Goal: Task Accomplishment & Management: Use online tool/utility

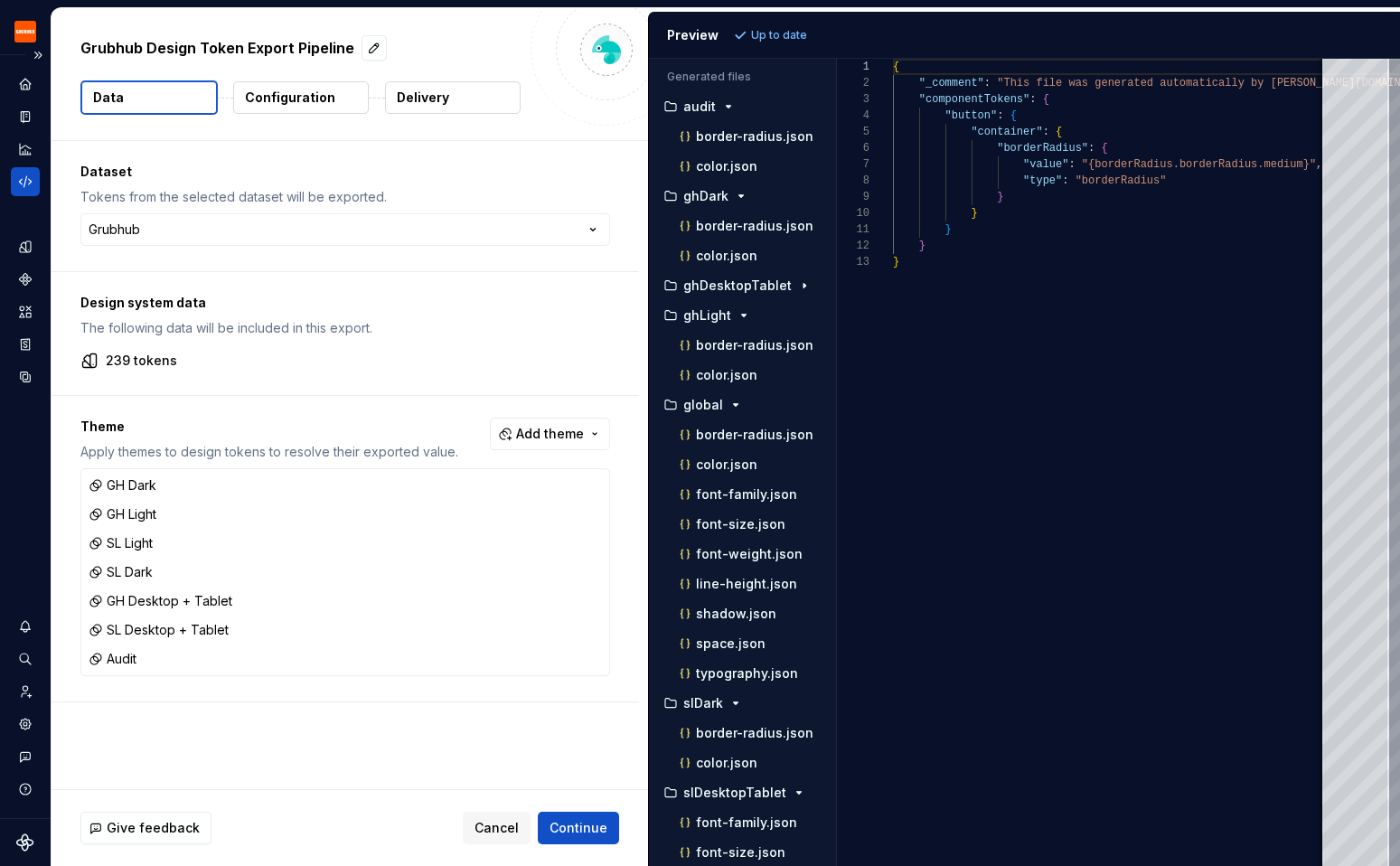
scroll to position [163, 0]
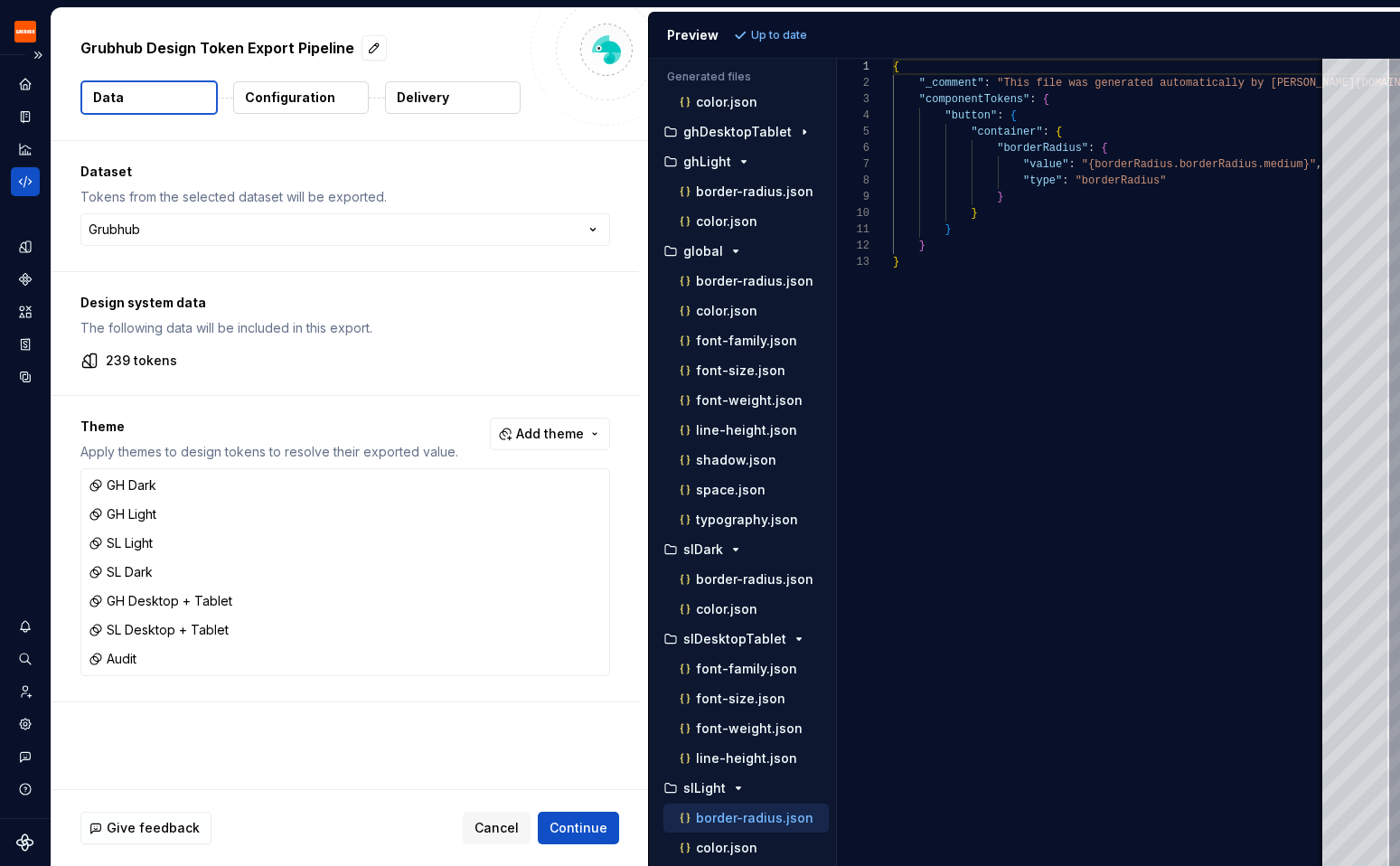
click at [27, 180] on icon "Code automation" at bounding box center [25, 181] width 16 height 16
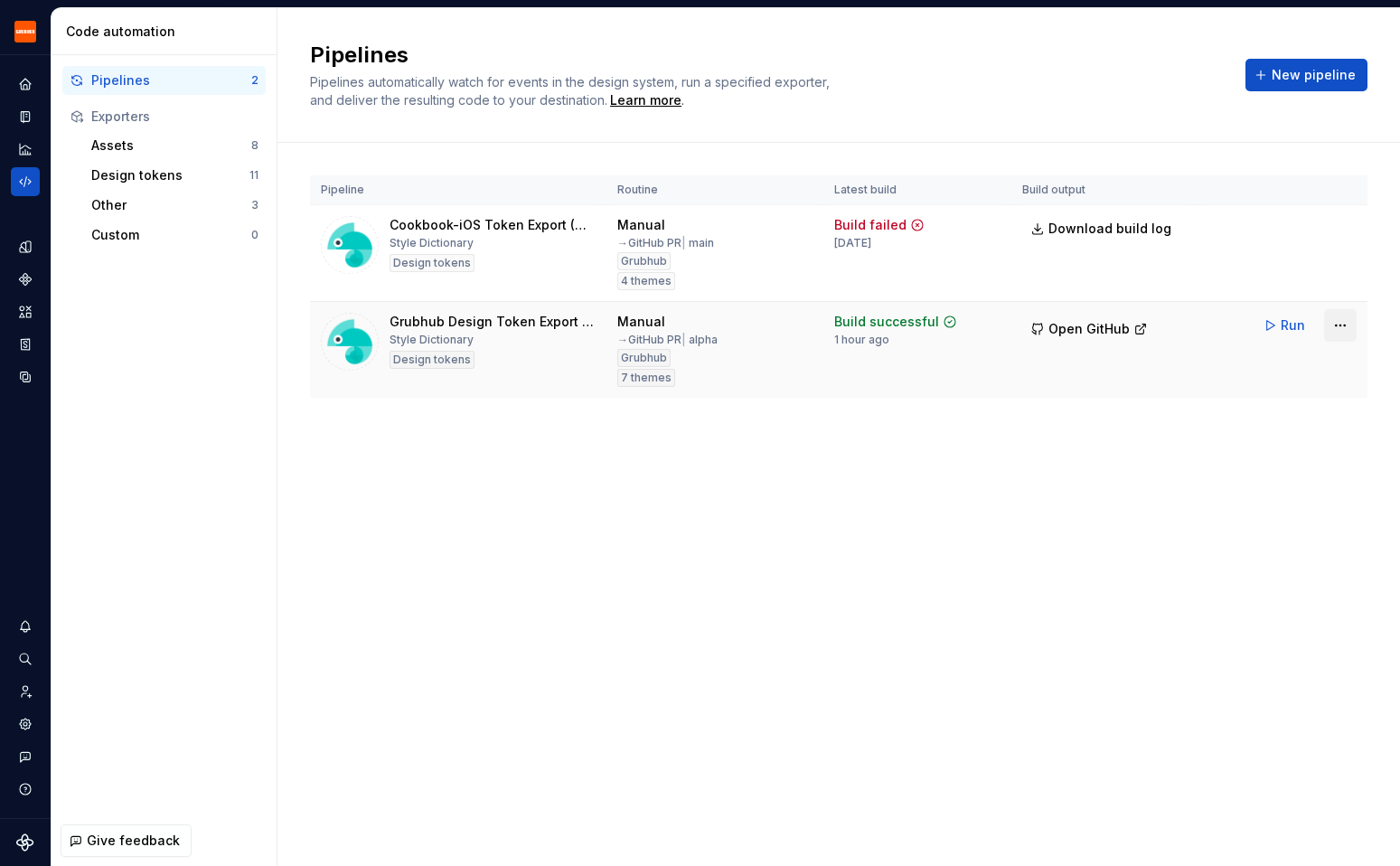
click at [1342, 325] on html "Grubhub Design System Y Dataset Grubhub Code automation Pipelines 2 Exporters A…" at bounding box center [700, 433] width 1400 height 866
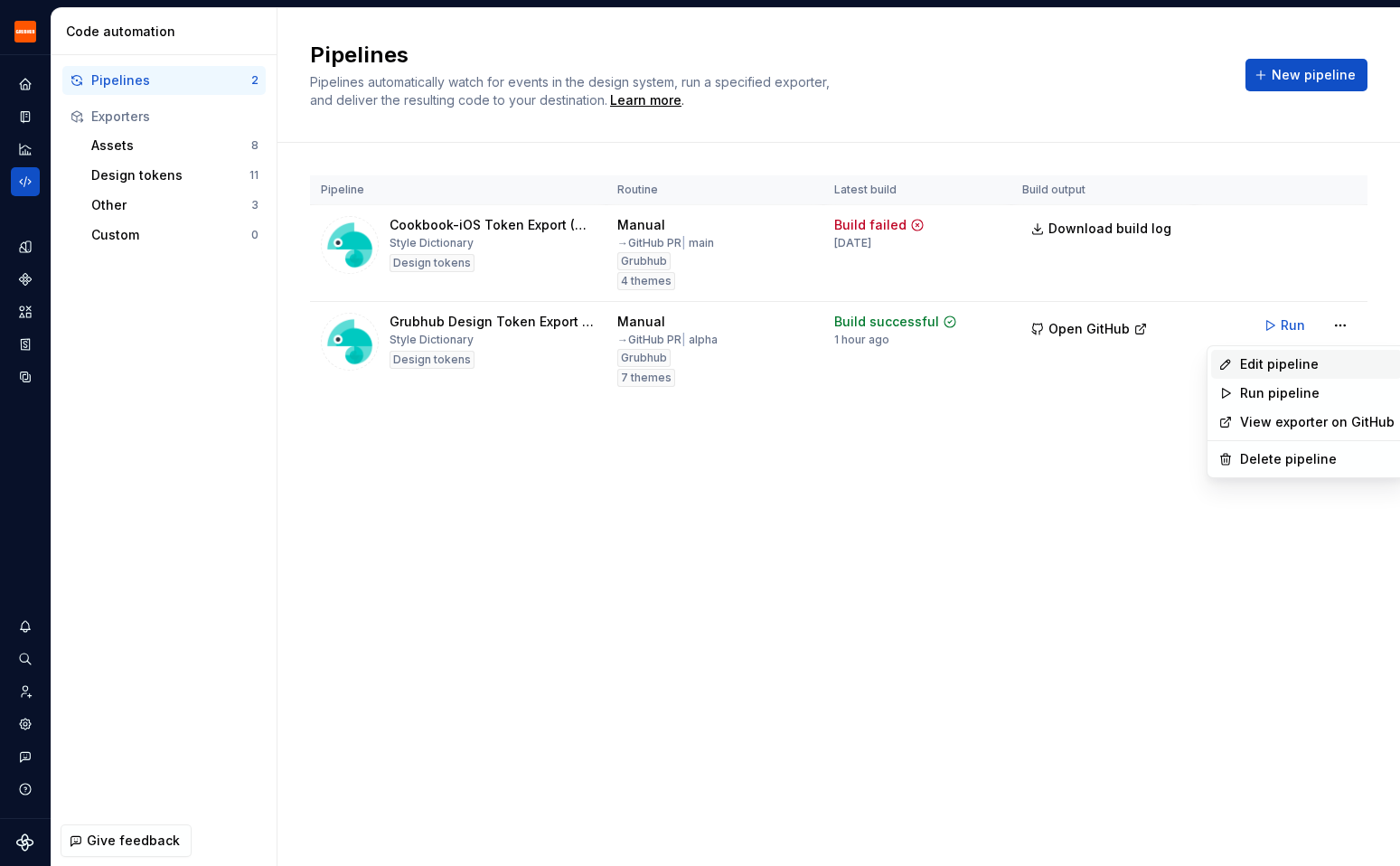
click at [1311, 365] on div "Edit pipeline" at bounding box center [1317, 364] width 154 height 18
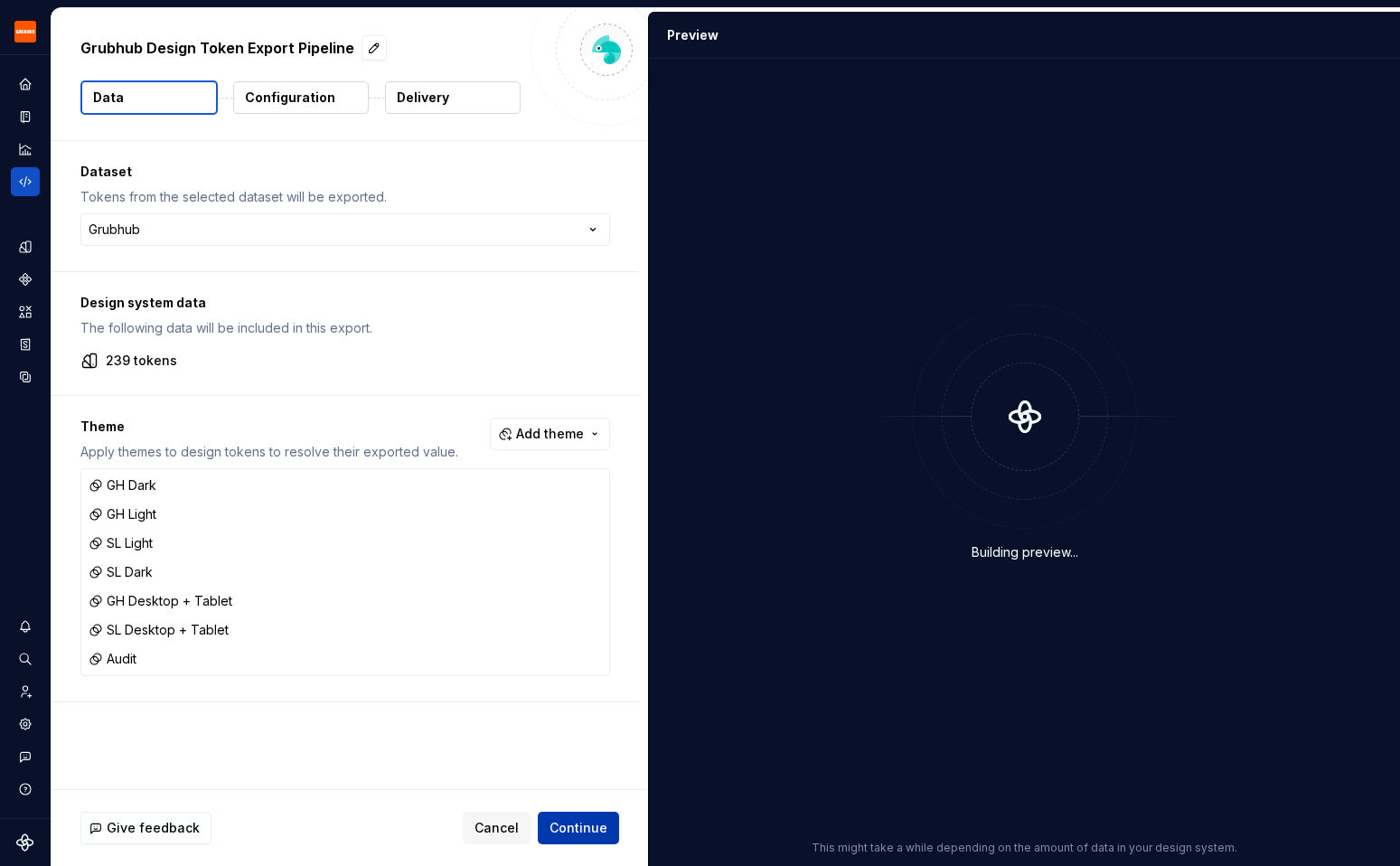
click at [584, 826] on span "Continue" at bounding box center [578, 828] width 58 height 18
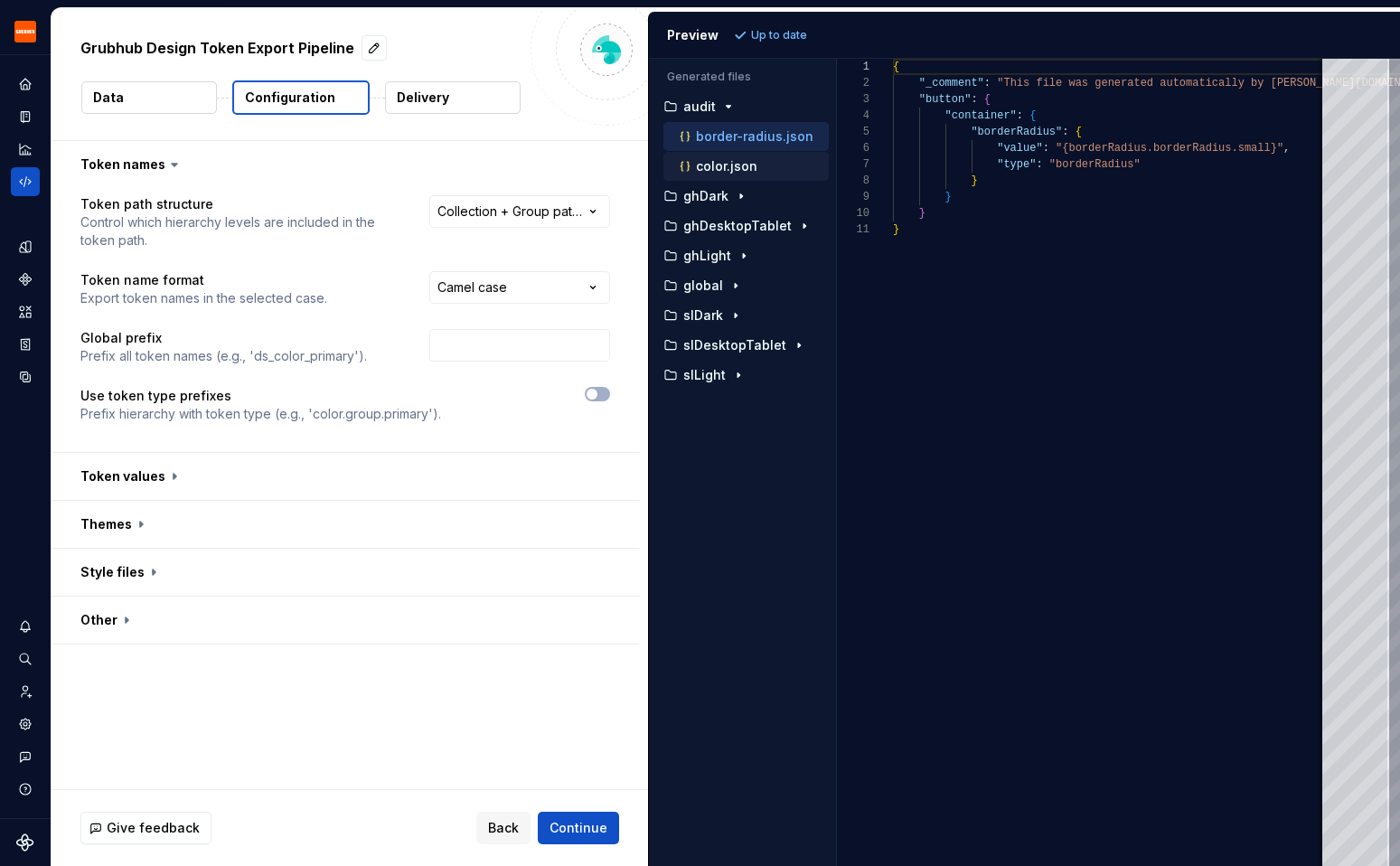
click at [771, 165] on div "color.json" at bounding box center [753, 166] width 153 height 18
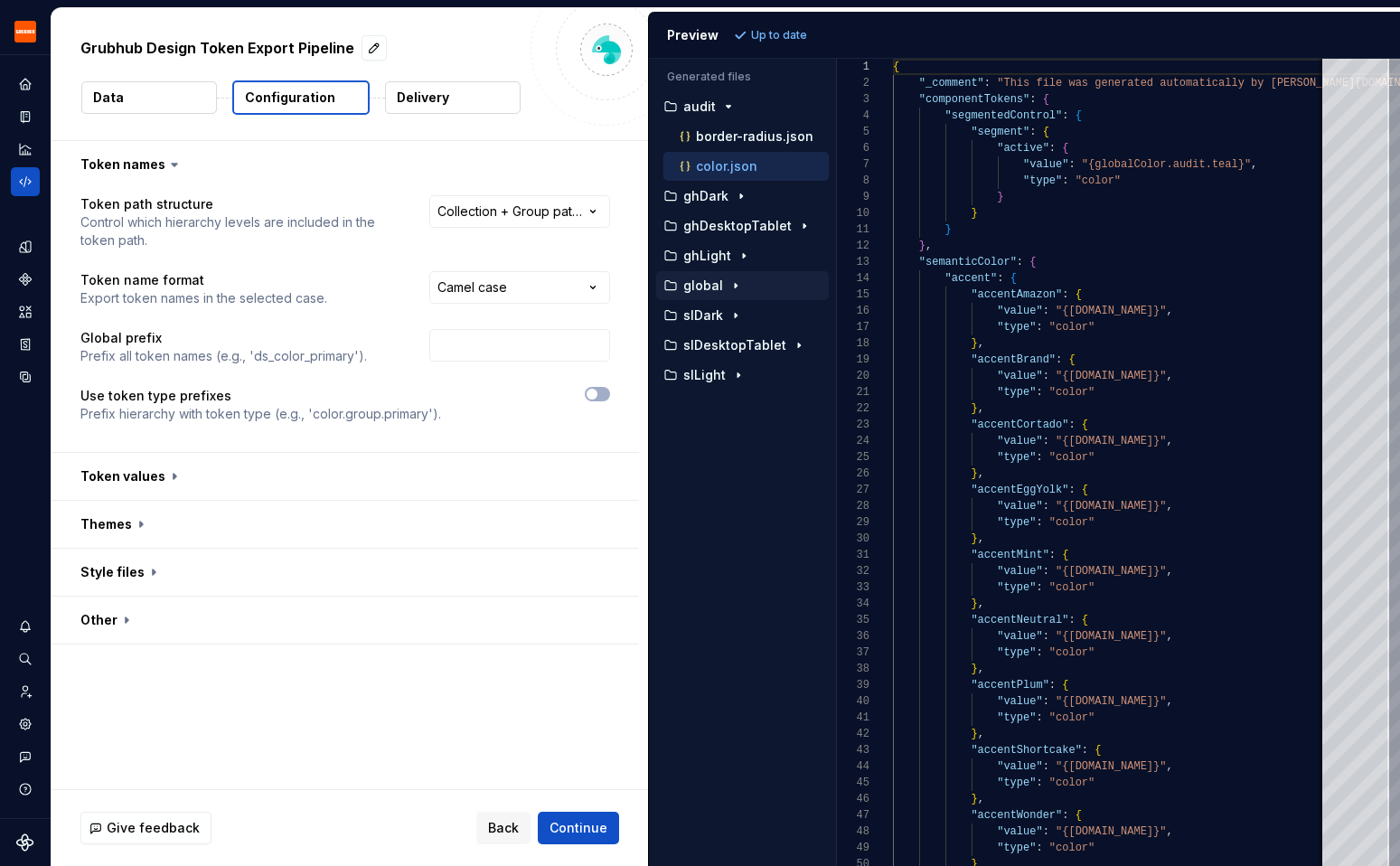
click at [753, 282] on div "global" at bounding box center [744, 286] width 169 height 15
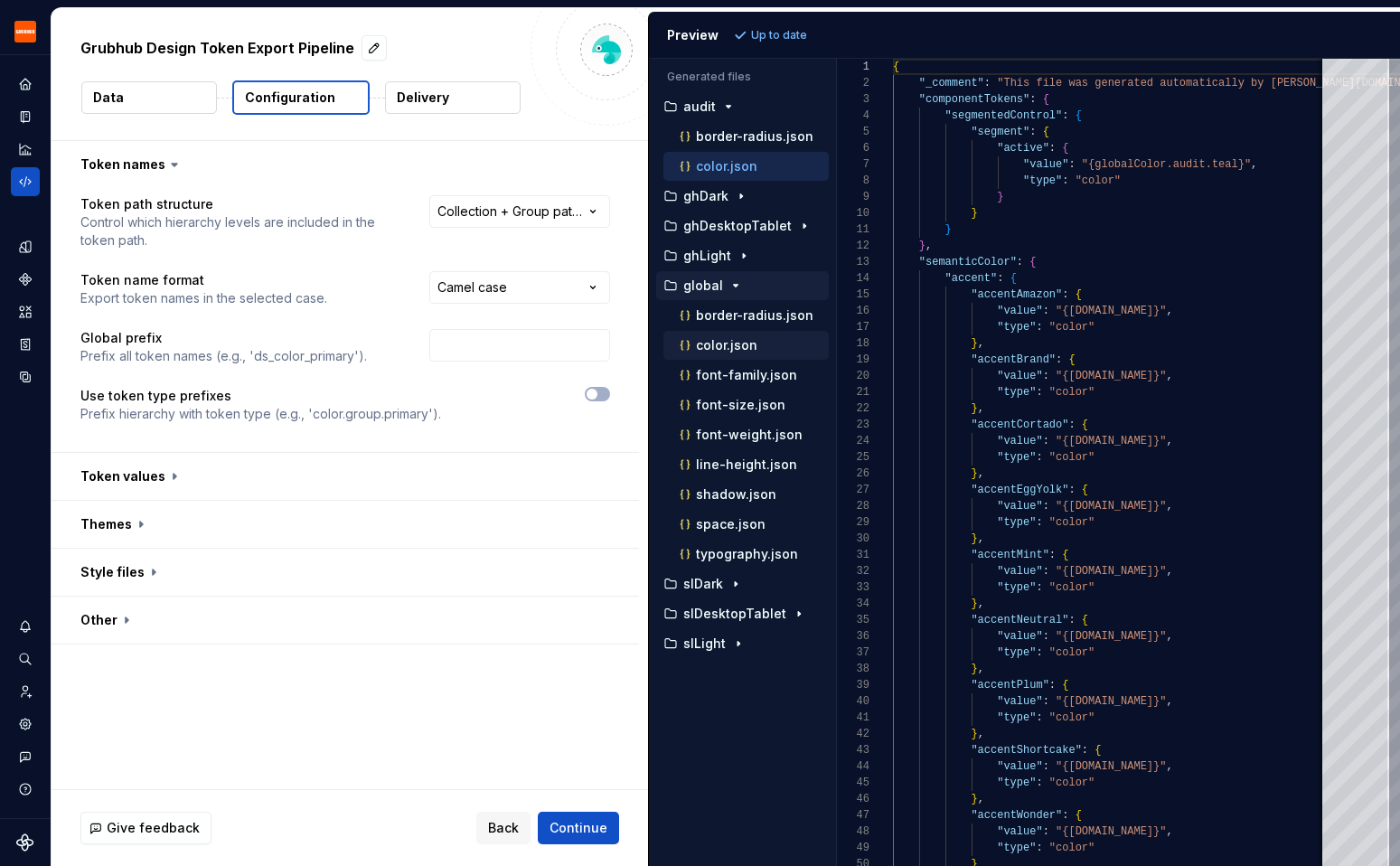
click at [746, 341] on p "color.json" at bounding box center [727, 345] width 62 height 15
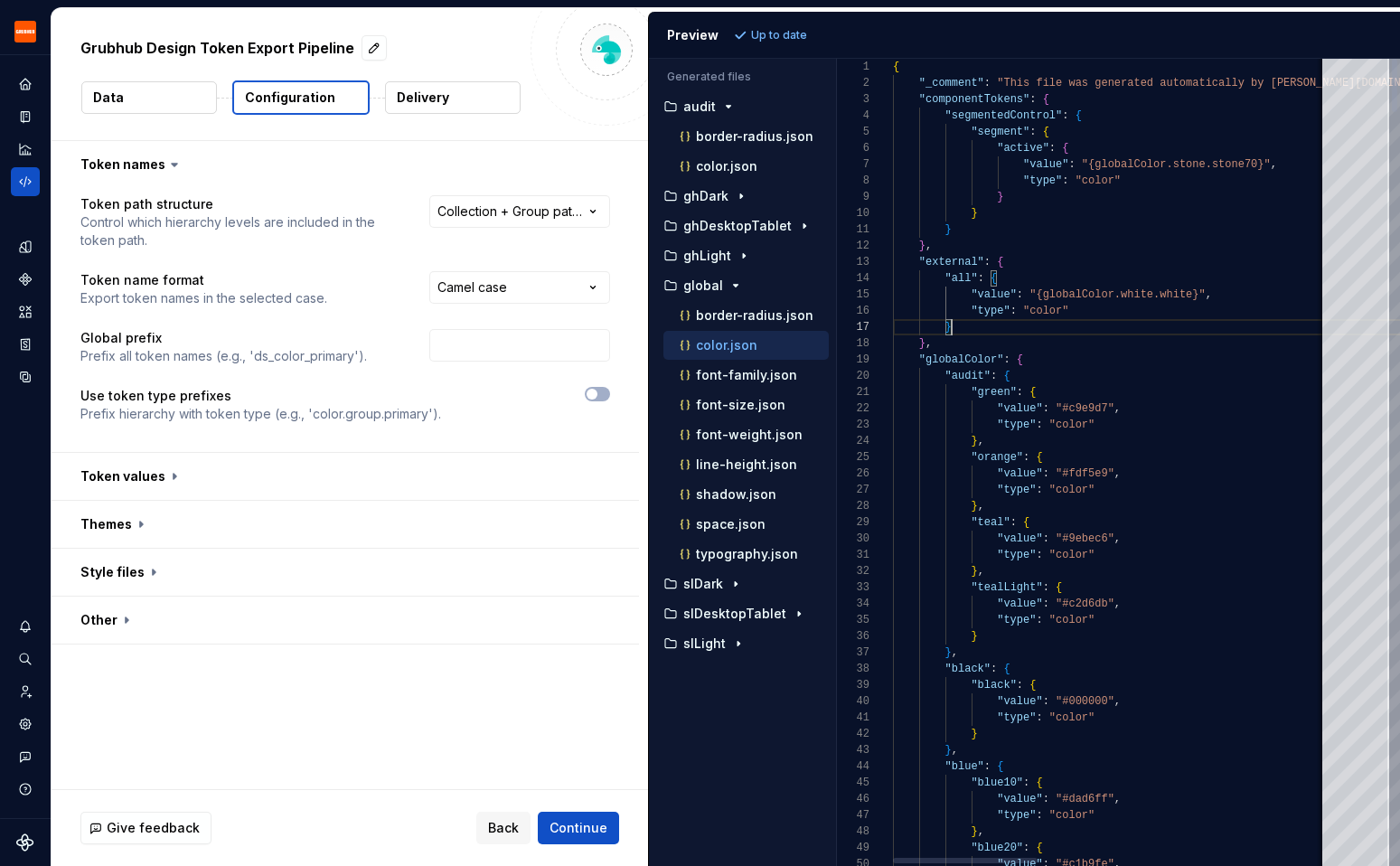
scroll to position [98, 59]
type textarea "**********"
type textarea "*"
type textarea "**********"
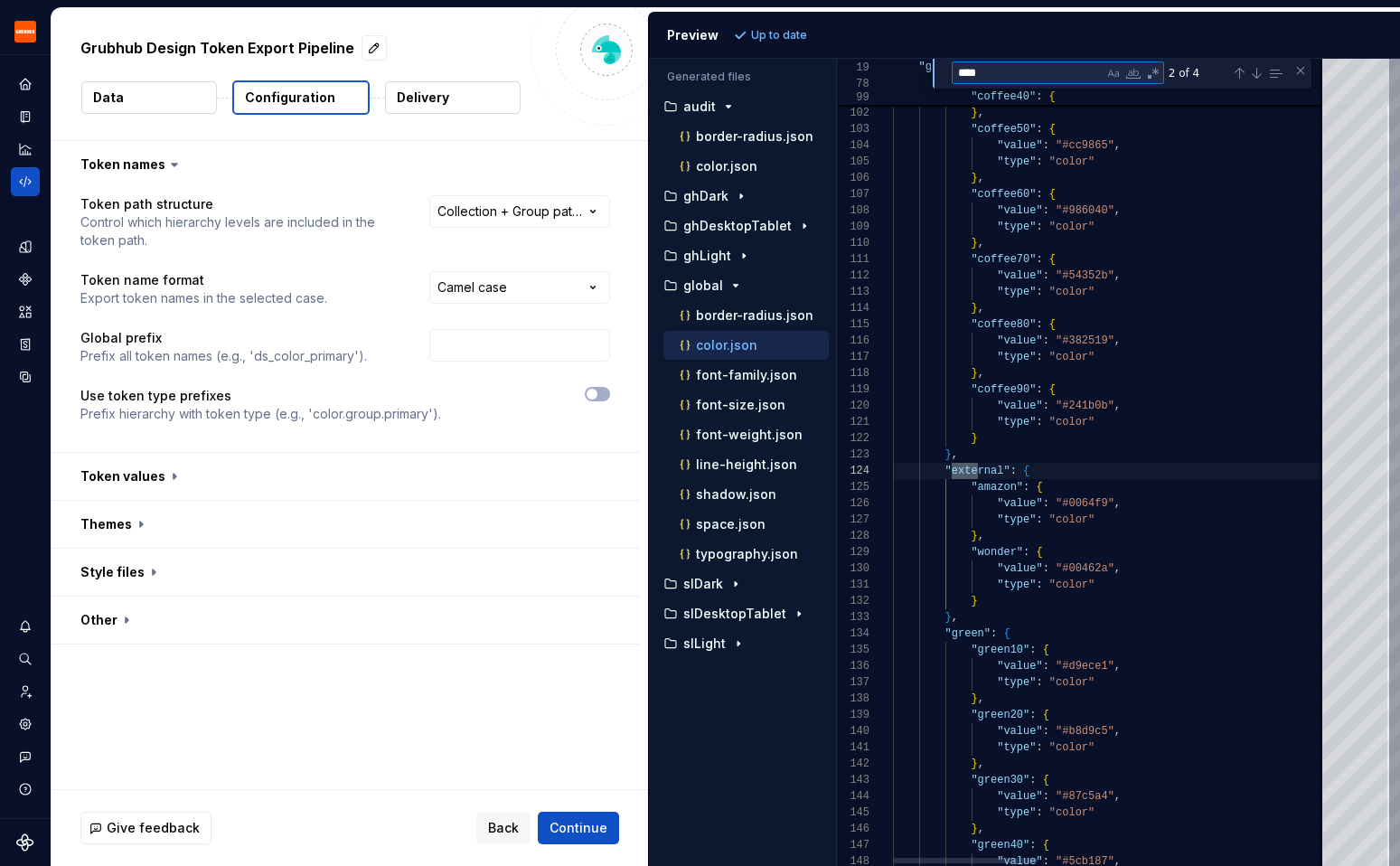
scroll to position [163, 98]
type textarea "********"
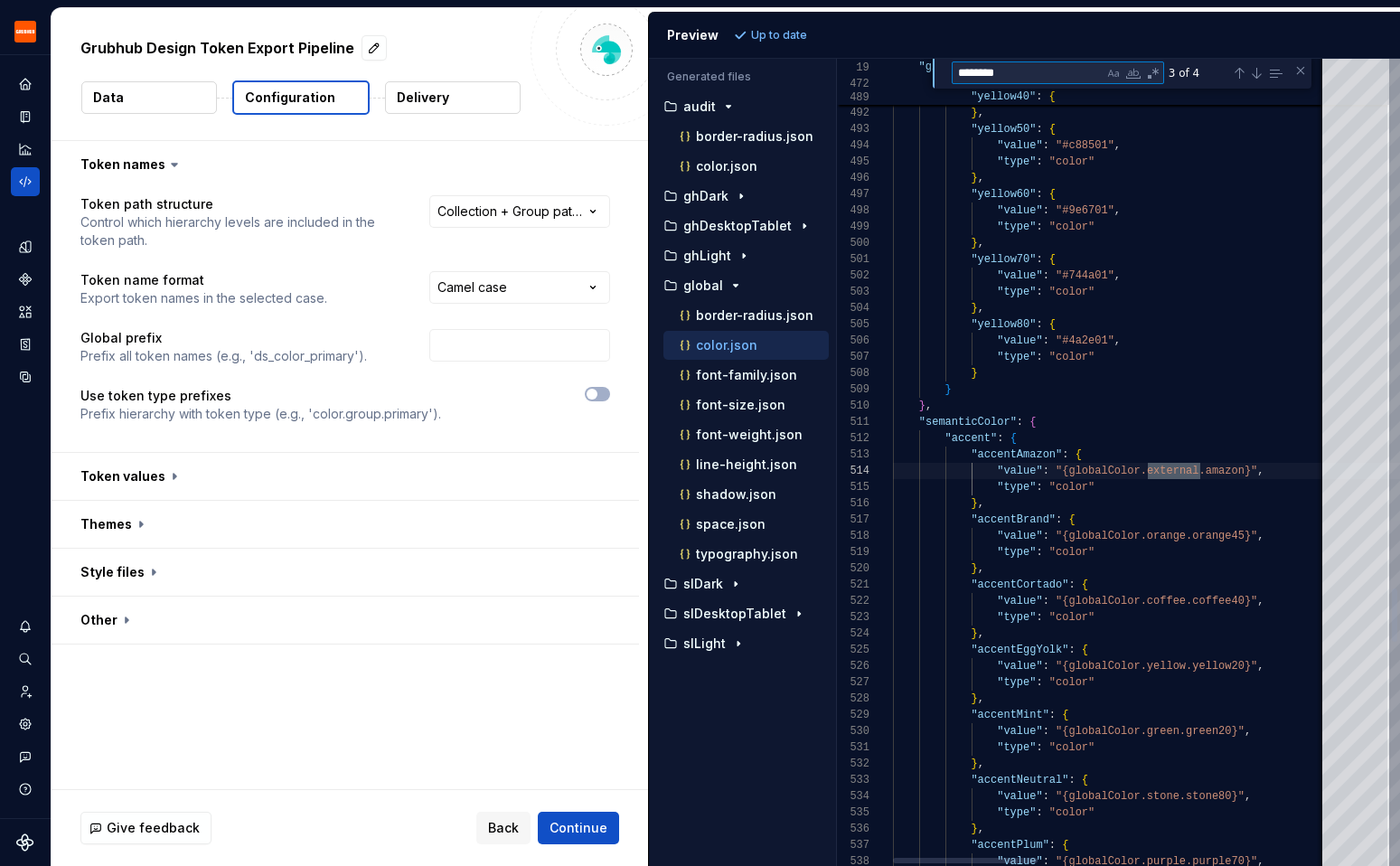
scroll to position [163, 307]
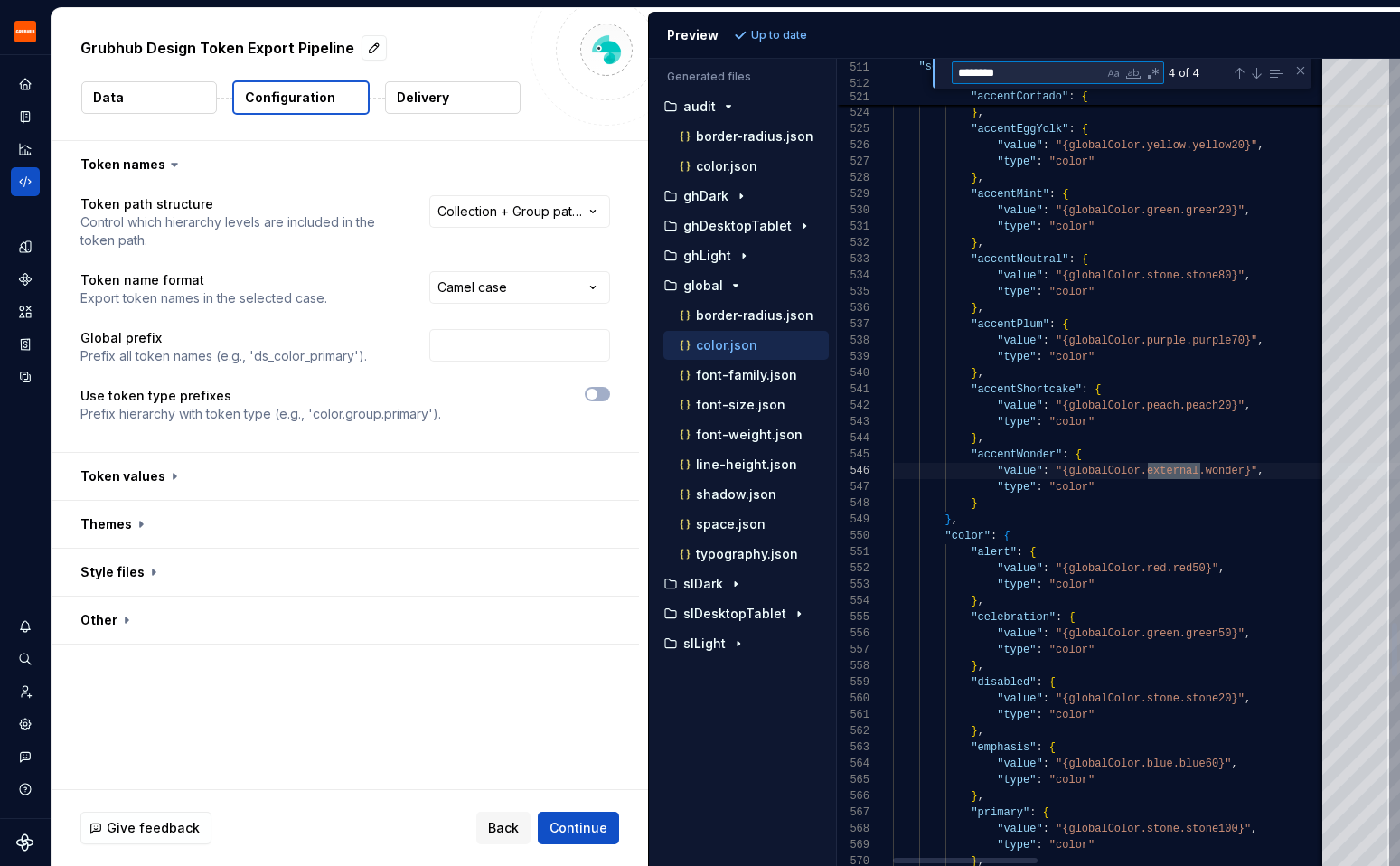
type textarea "**********"
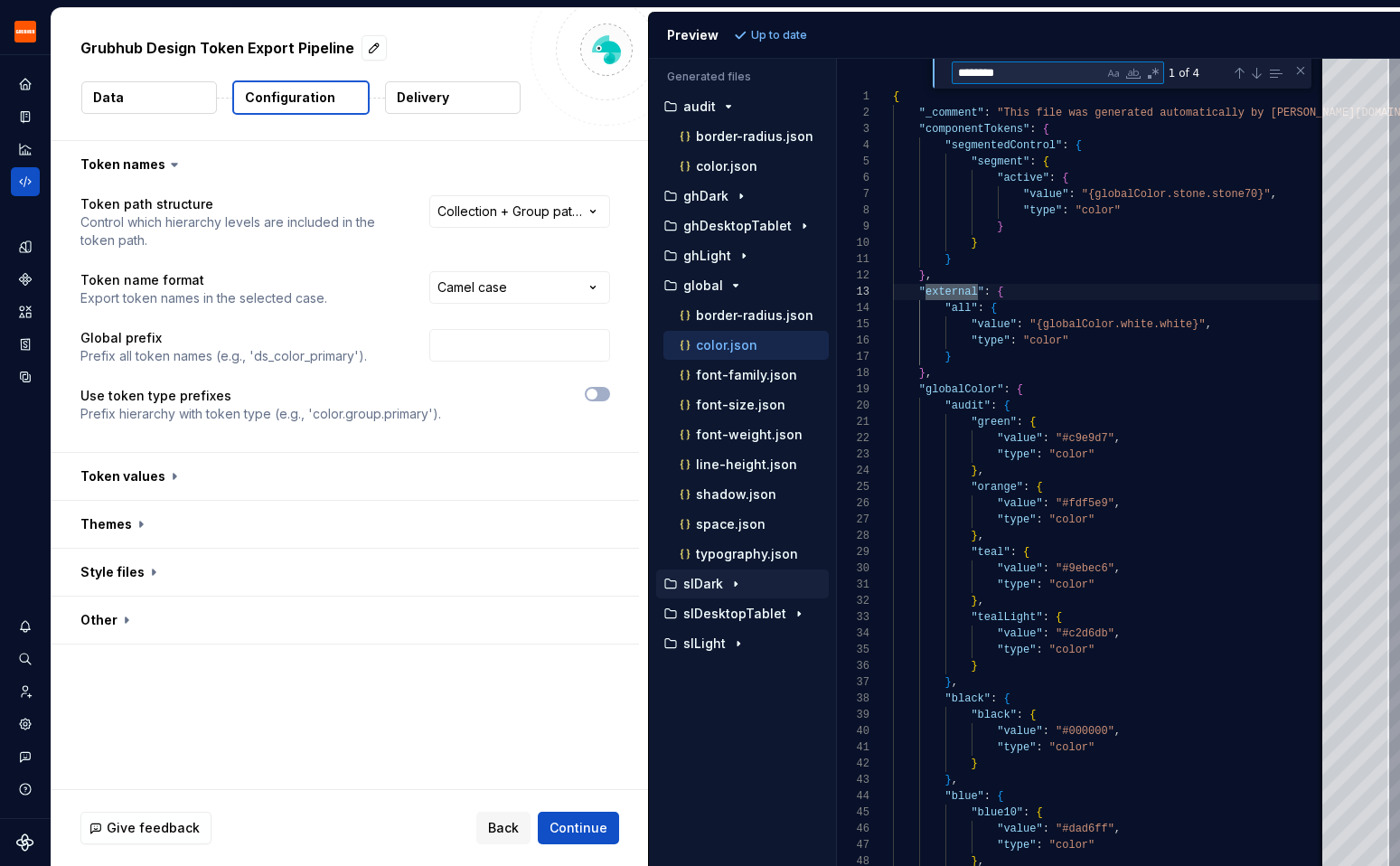
type textarea "********"
click at [694, 580] on p "slDark" at bounding box center [703, 584] width 40 height 15
click at [691, 614] on icon "button" at bounding box center [686, 614] width 18 height 18
type textarea "**********"
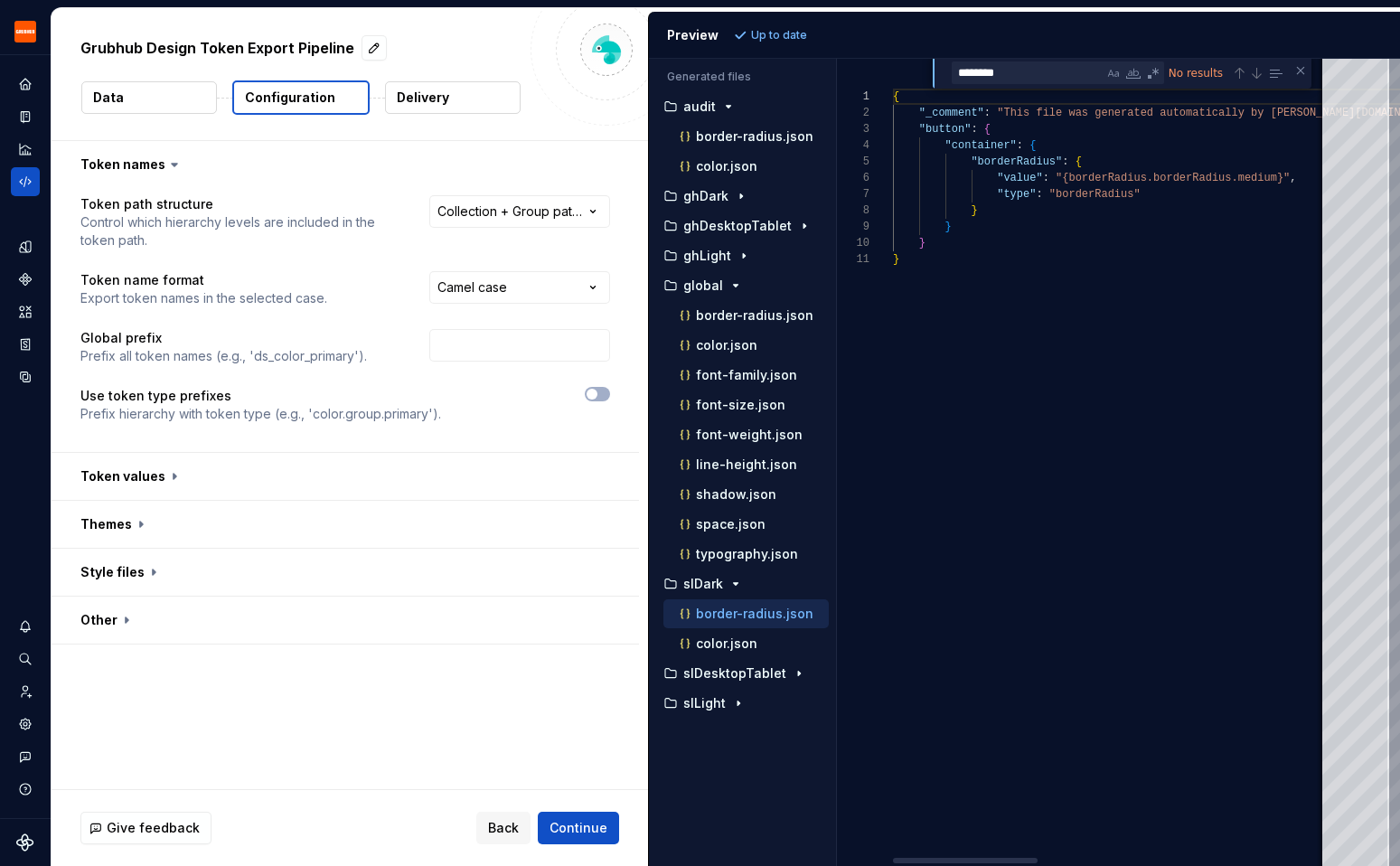
scroll to position [163, 0]
click at [1306, 67] on div "Close (Escape)" at bounding box center [1300, 71] width 15 height 15
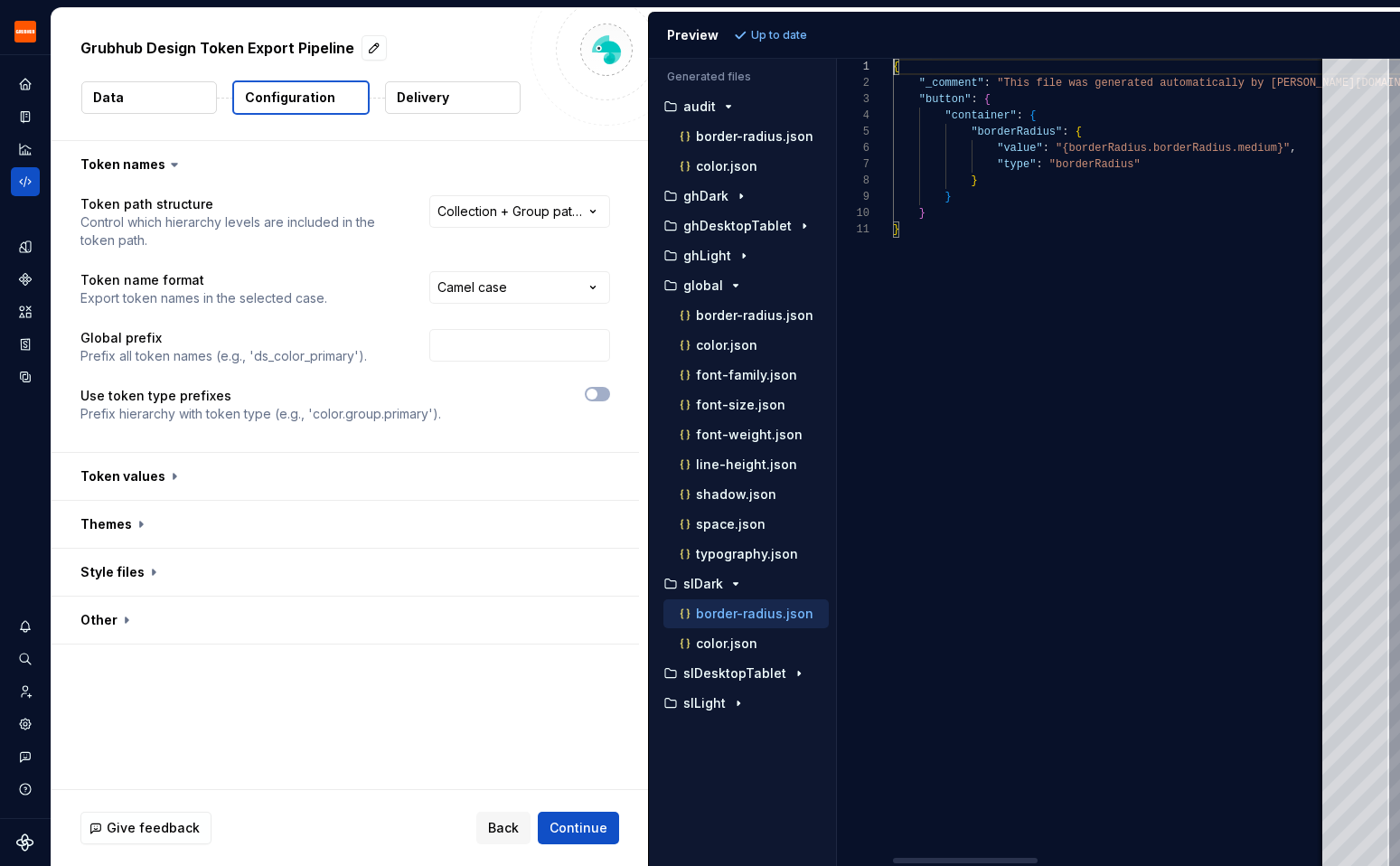
scroll to position [0, 0]
click at [28, 169] on div "Code automation" at bounding box center [25, 181] width 29 height 29
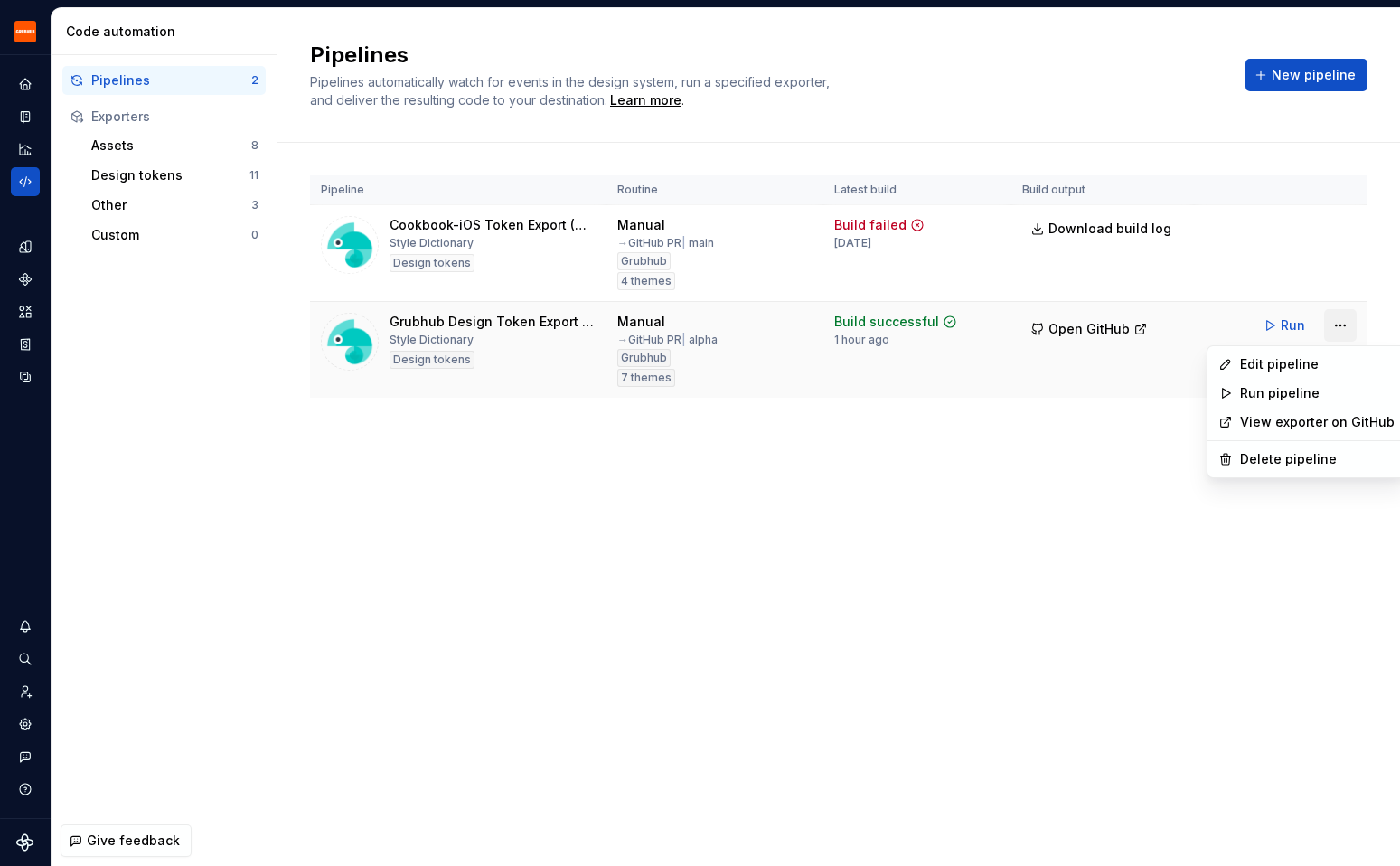
click at [1343, 323] on html "Grubhub Design System Y Dataset Grubhub Code automation Pipelines 2 Exporters A…" at bounding box center [700, 433] width 1400 height 866
click at [1305, 369] on div "Edit pipeline" at bounding box center [1317, 364] width 154 height 18
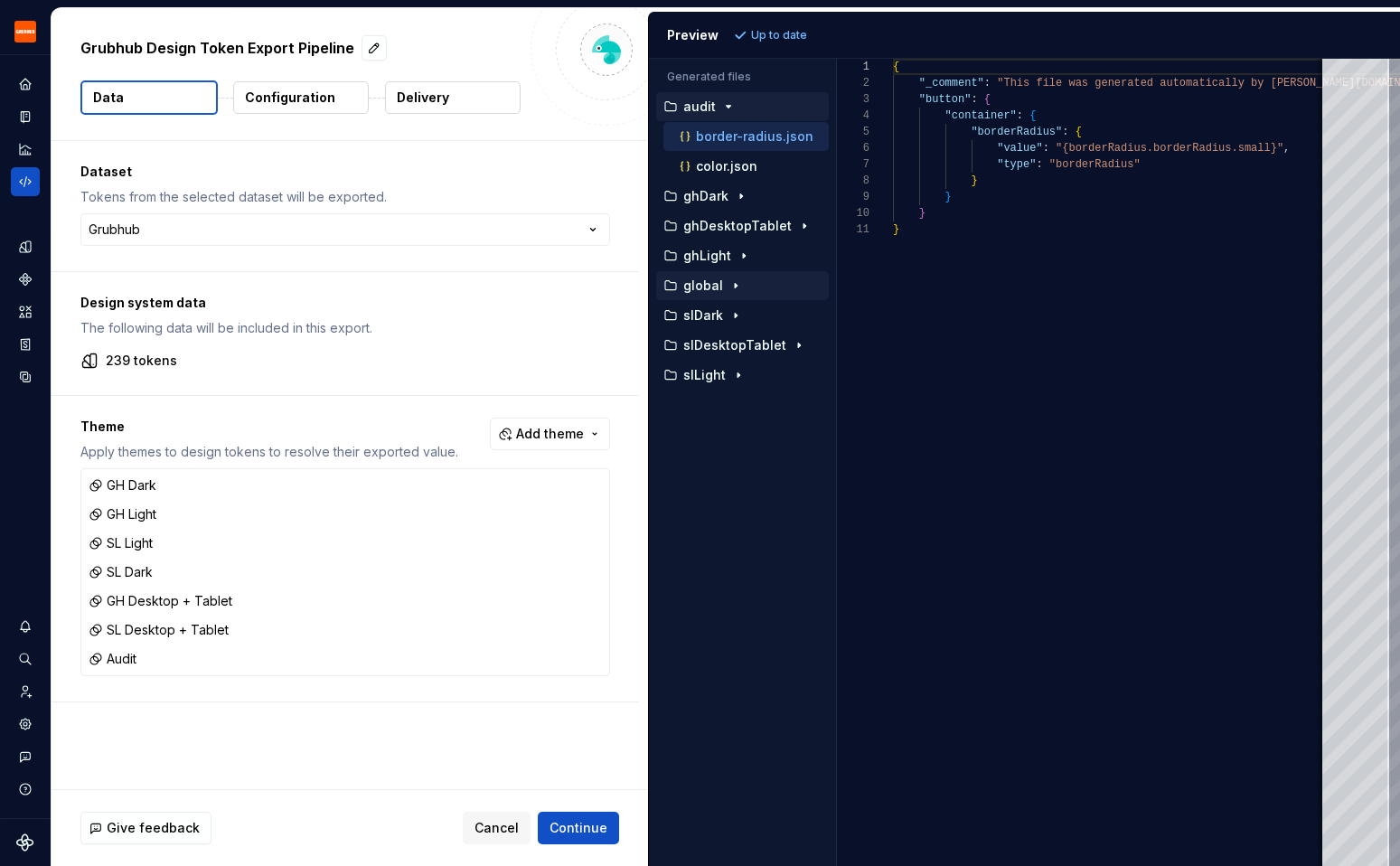
click at [713, 281] on p "global" at bounding box center [703, 286] width 40 height 15
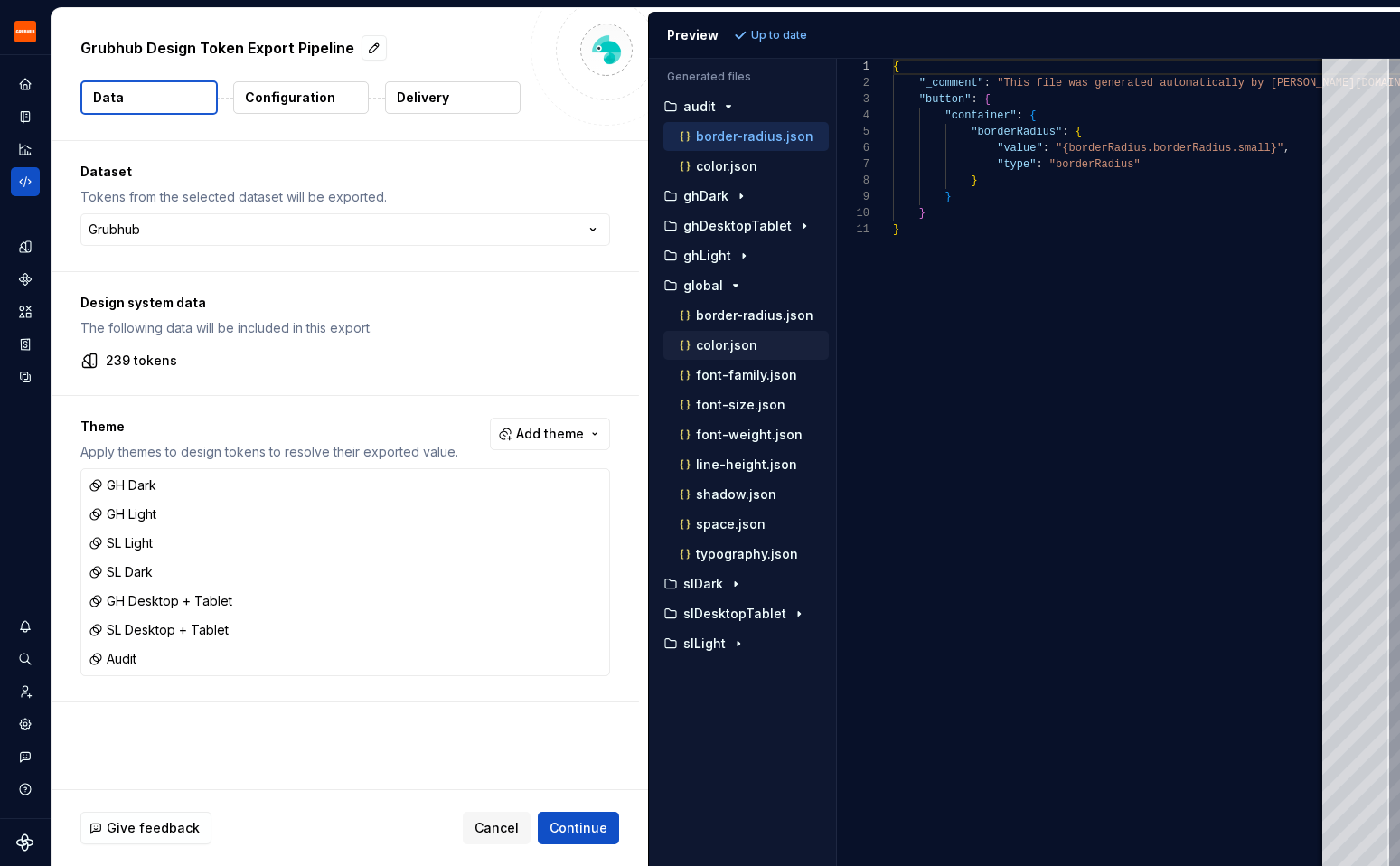
click at [739, 342] on p "color.json" at bounding box center [727, 345] width 62 height 15
type textarea "**********"
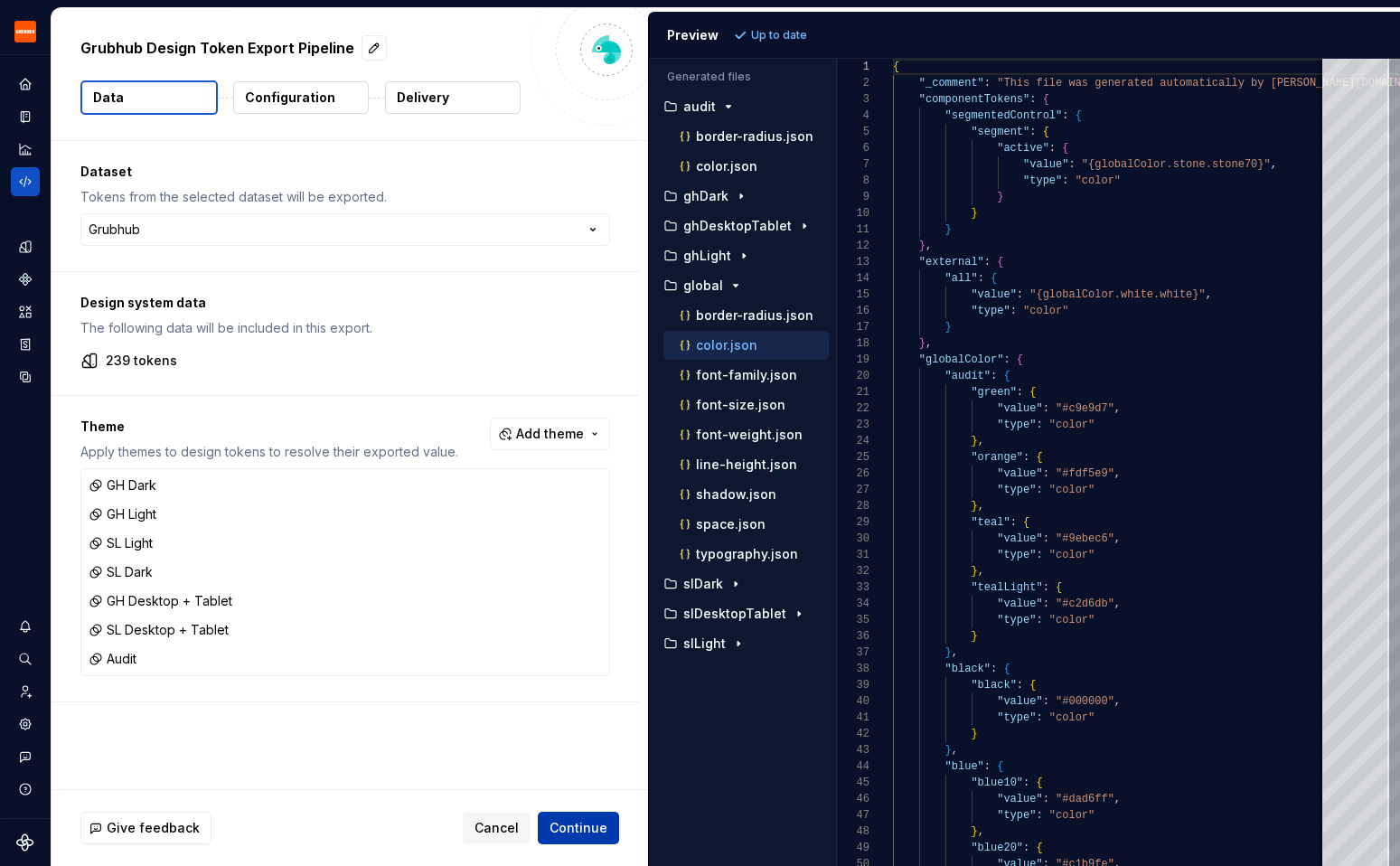
click at [562, 836] on button "Continue" at bounding box center [579, 828] width 82 height 33
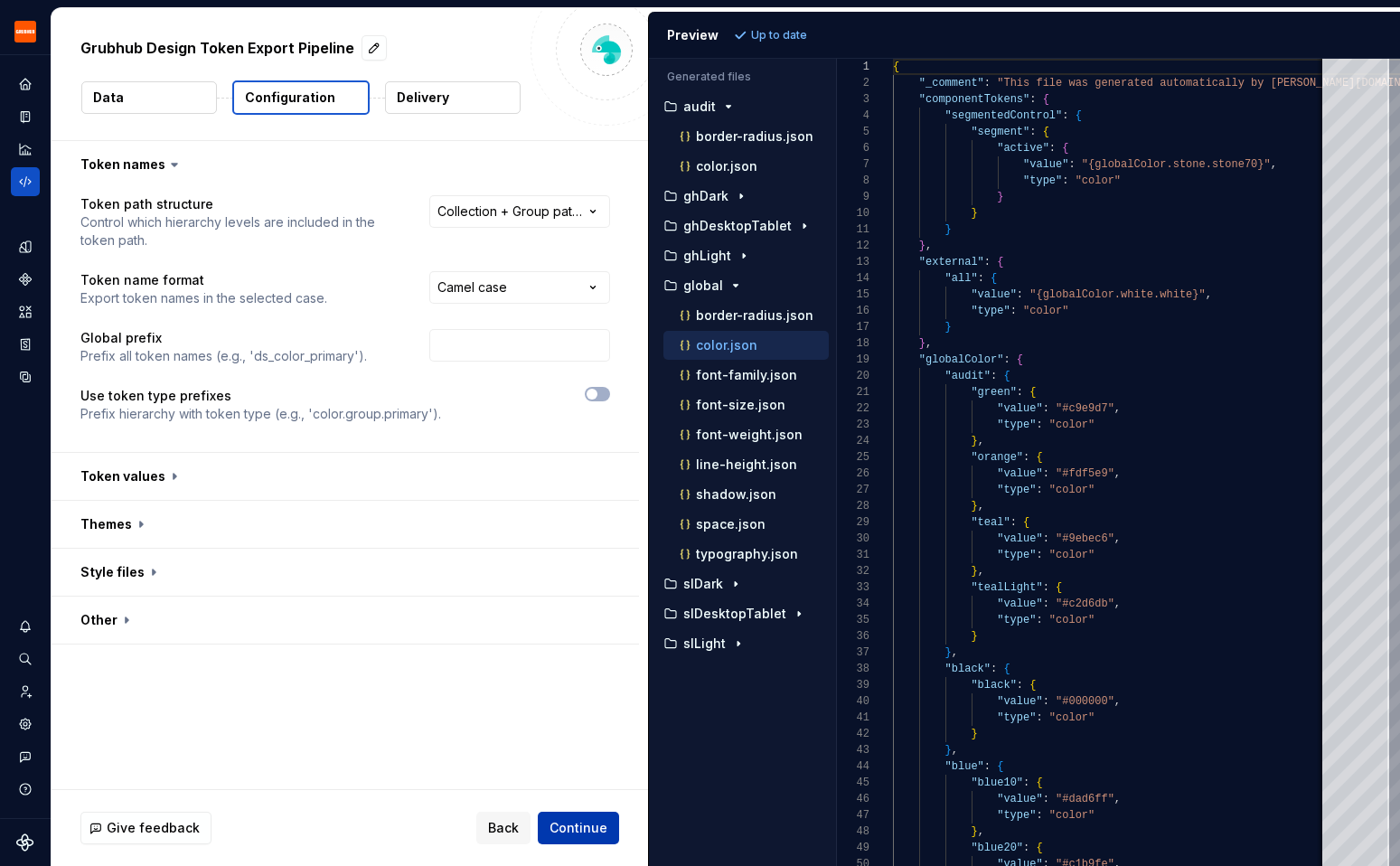
click at [580, 827] on span "Continue" at bounding box center [578, 828] width 58 height 18
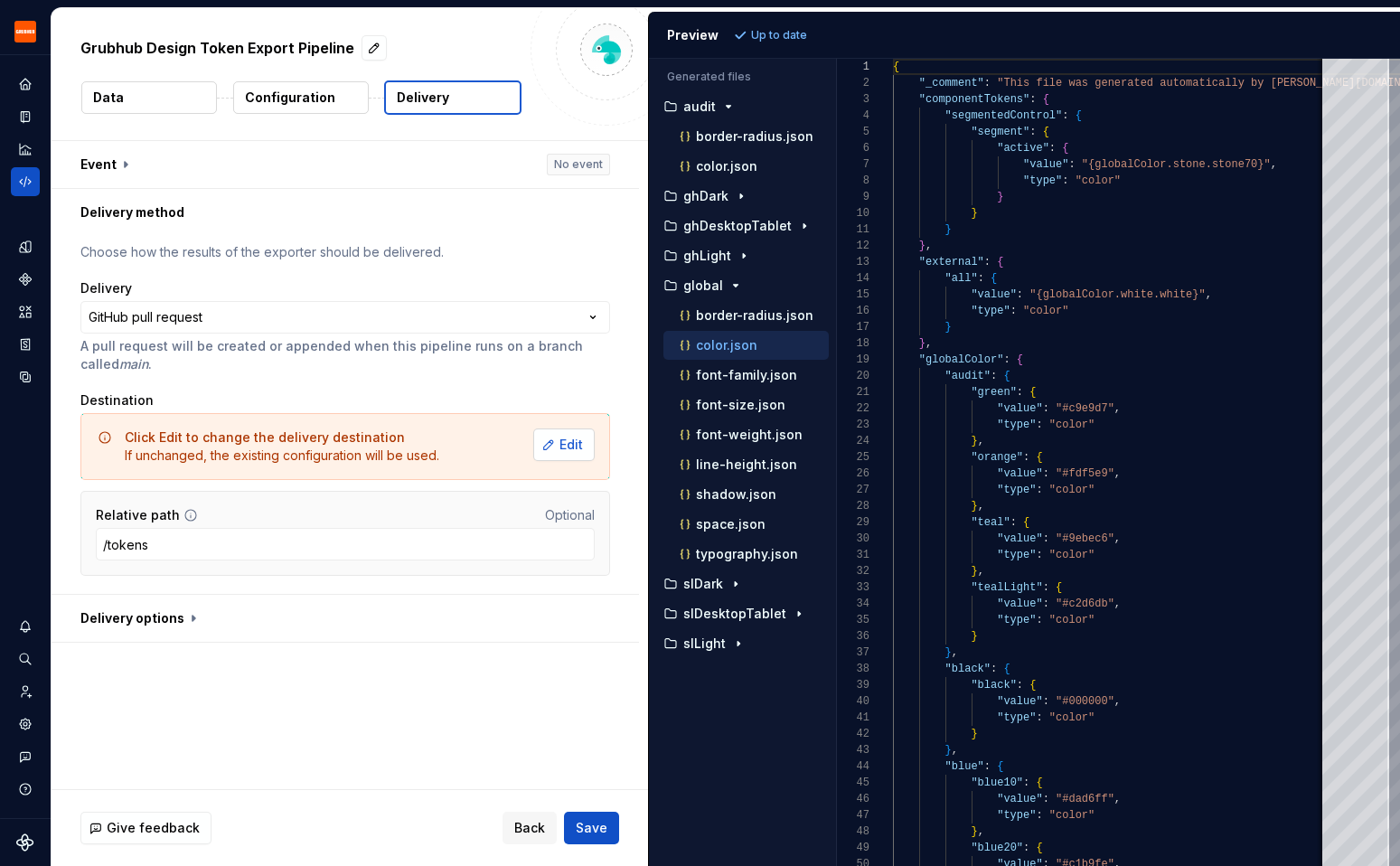
click at [590, 431] on button "Edit" at bounding box center [564, 445] width 62 height 33
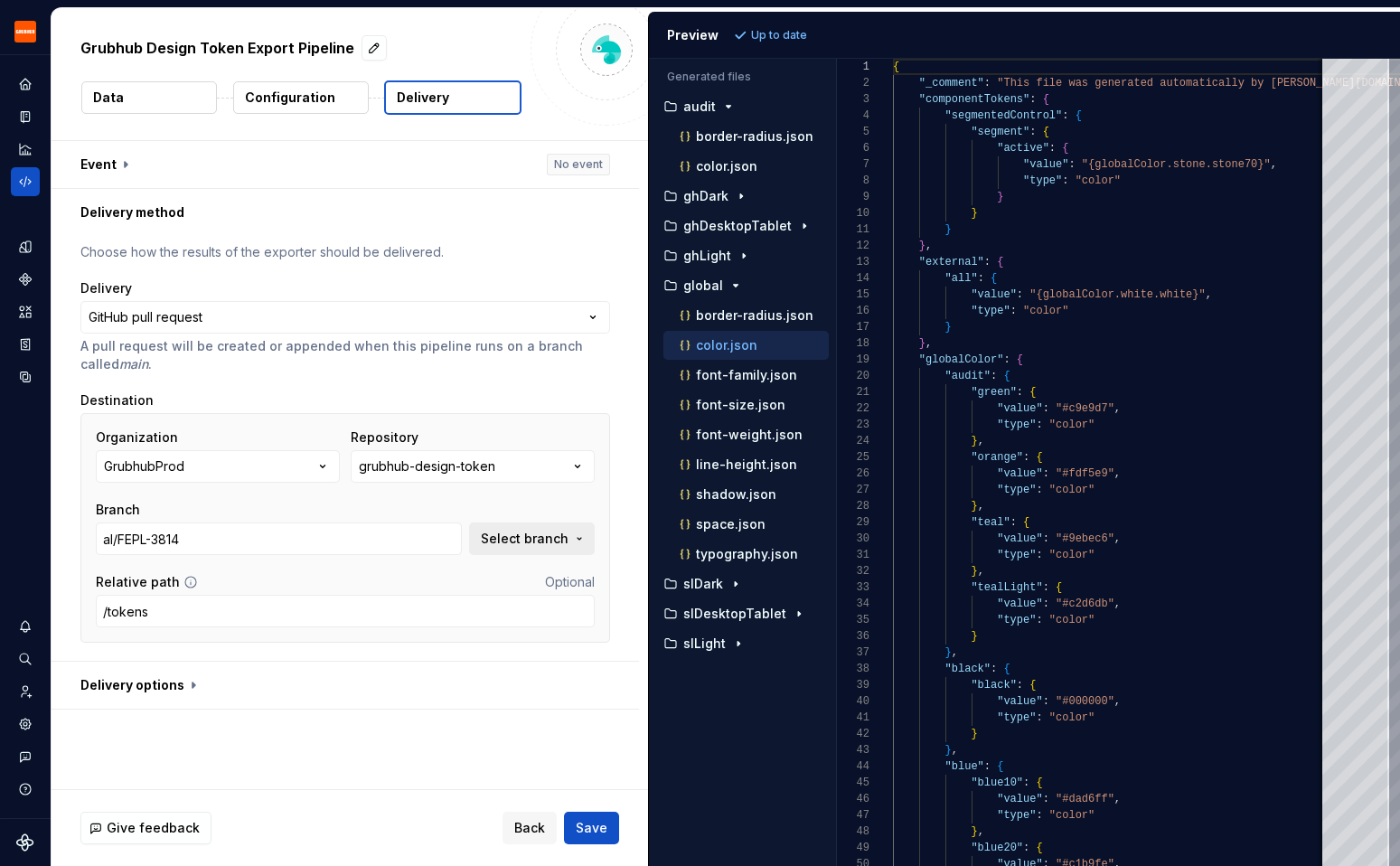
click at [555, 533] on span "Select branch" at bounding box center [524, 539] width 88 height 18
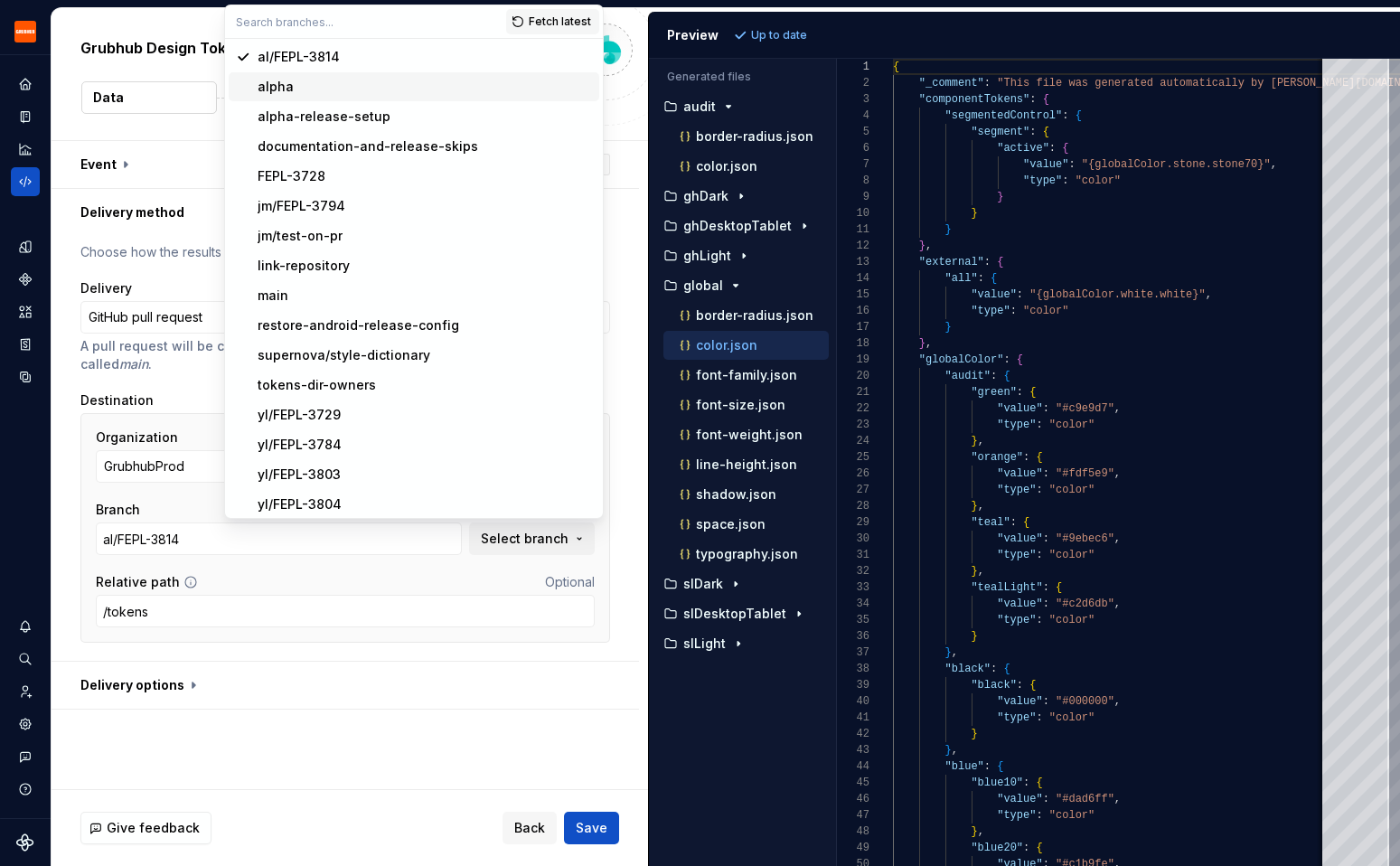
click at [360, 87] on div "alpha" at bounding box center [425, 87] width 334 height 18
type input "alpha"
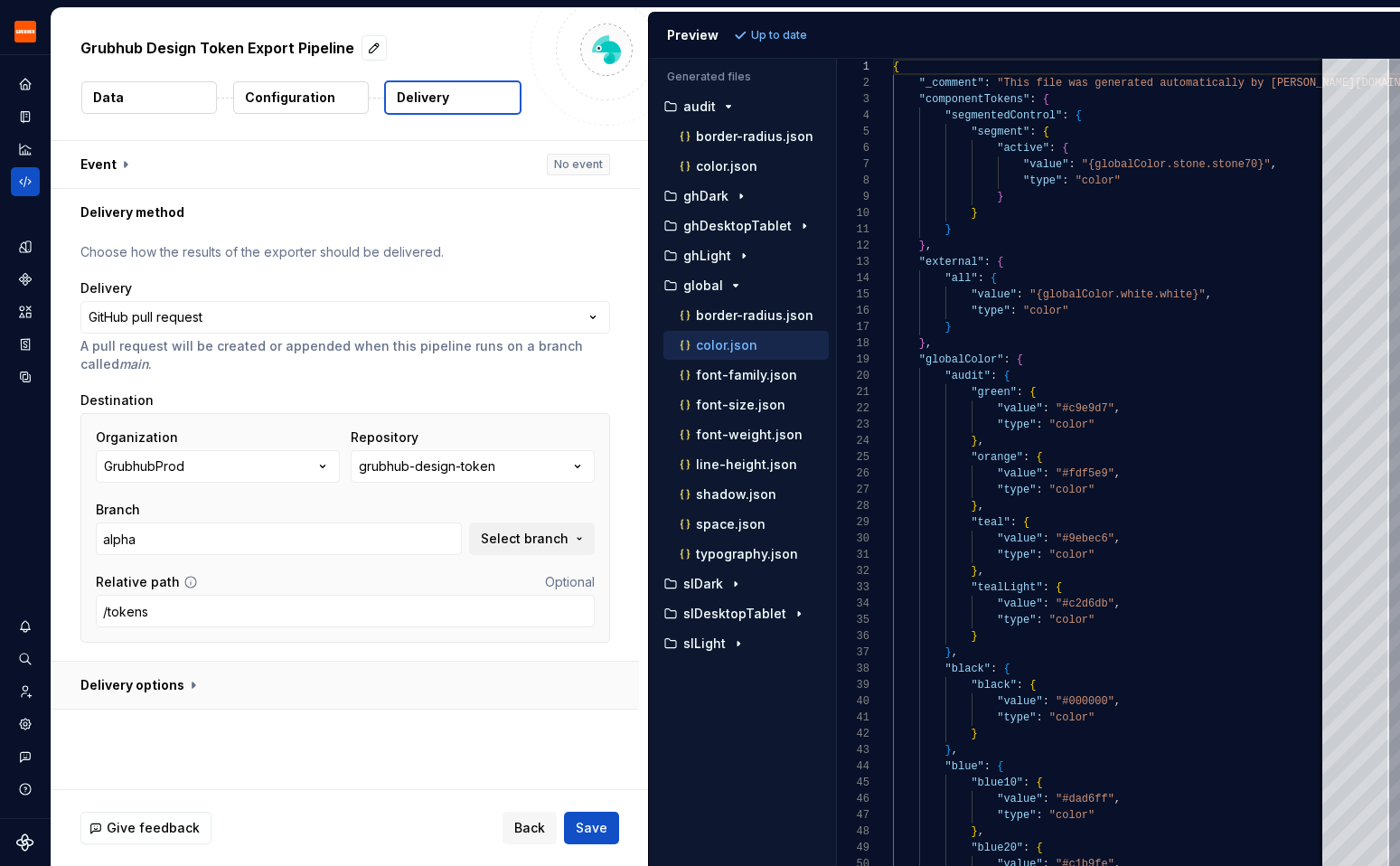
click at [489, 665] on button "button" at bounding box center [345, 685] width 588 height 47
click at [233, 173] on button "button" at bounding box center [345, 164] width 588 height 47
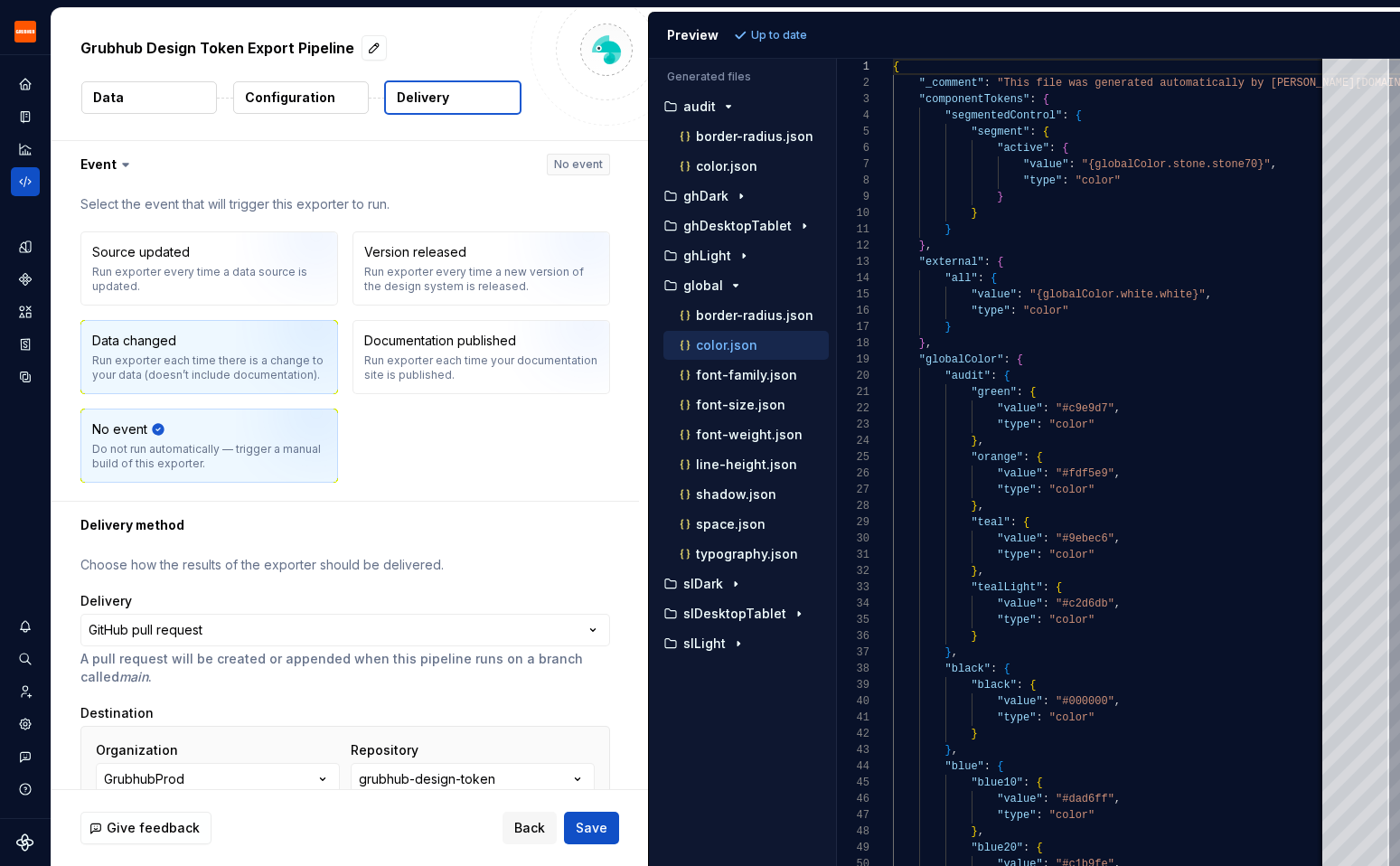
click at [226, 347] on div "Data changed Run exporter each time there is a change to your data (doesn’t inc…" at bounding box center [209, 356] width 234 height 51
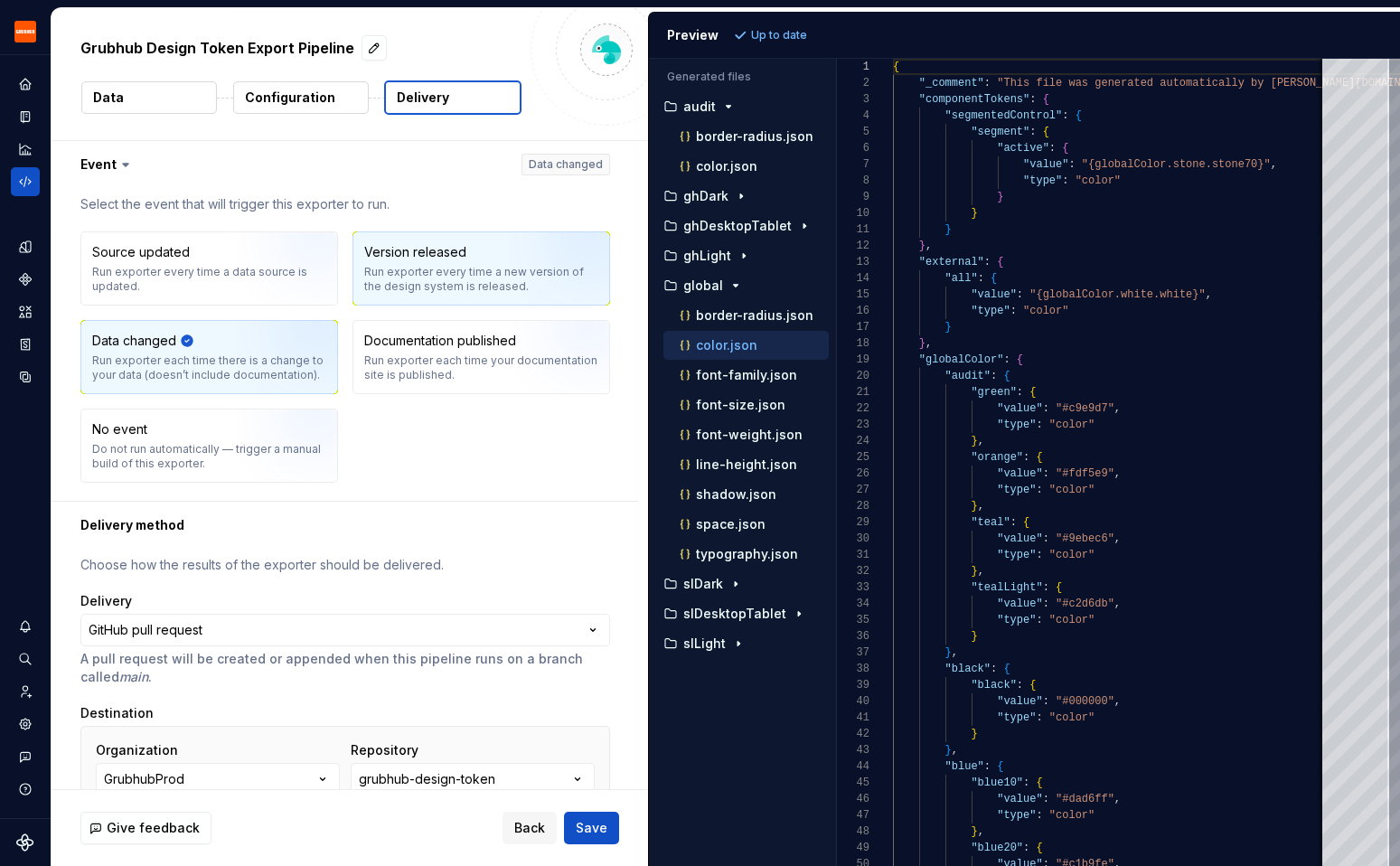
click at [486, 267] on div "Run exporter every time a new version of the design system is released." at bounding box center [481, 279] width 234 height 29
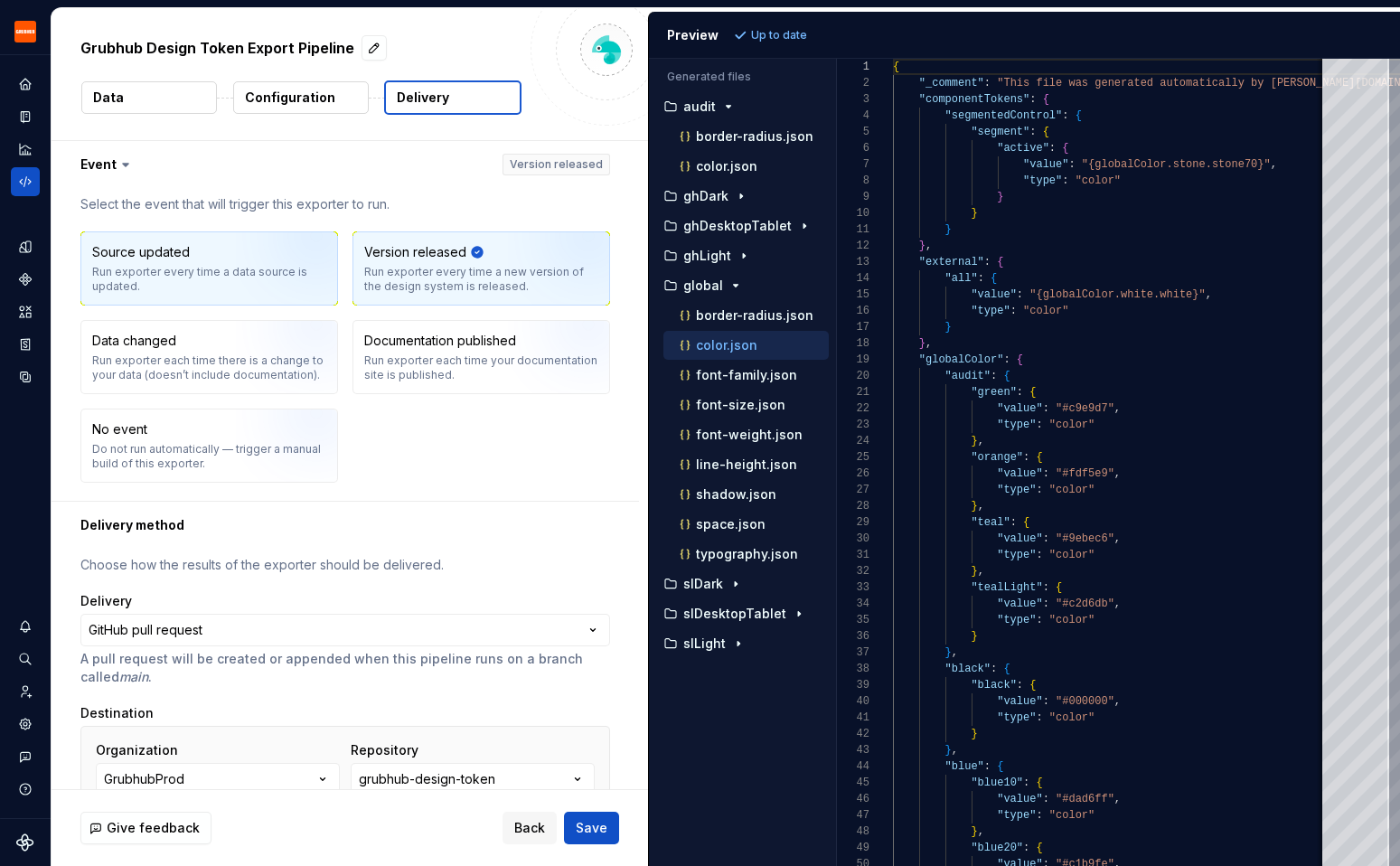
click at [236, 274] on div "Run exporter every time a data source is updated." at bounding box center [209, 279] width 234 height 29
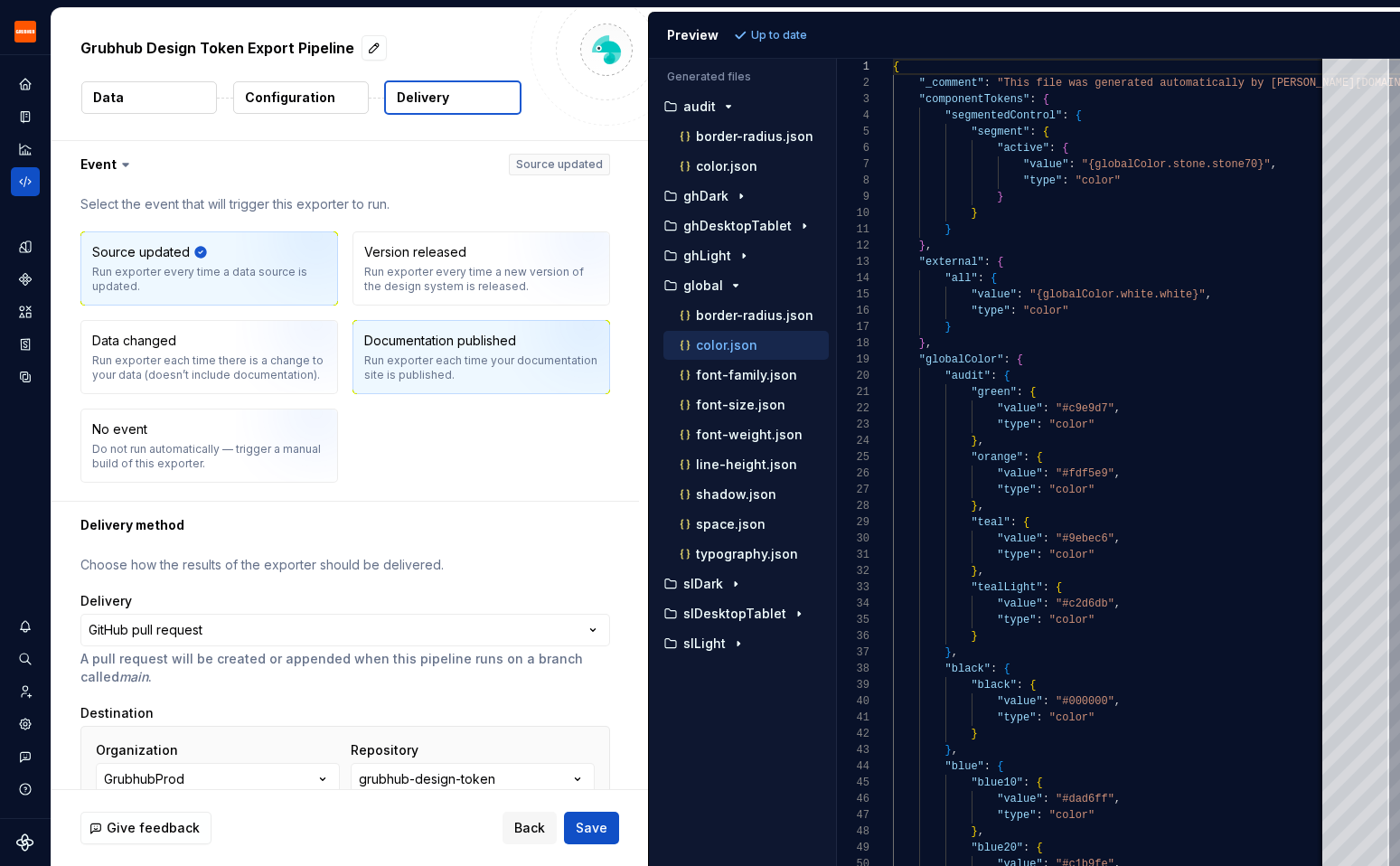
click at [428, 349] on div "Documentation published" at bounding box center [440, 340] width 152 height 18
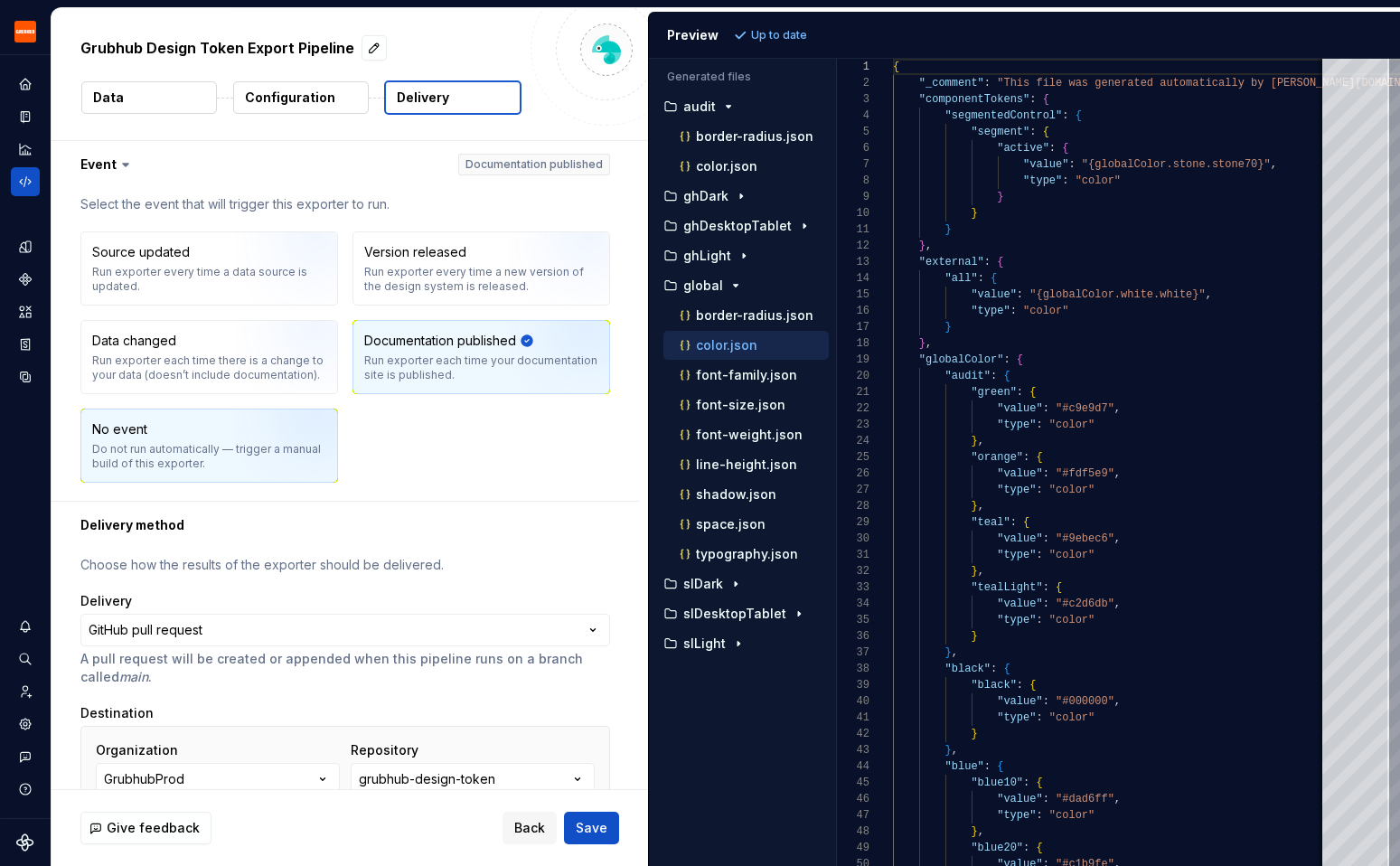
click at [283, 429] on img "button" at bounding box center [294, 452] width 115 height 121
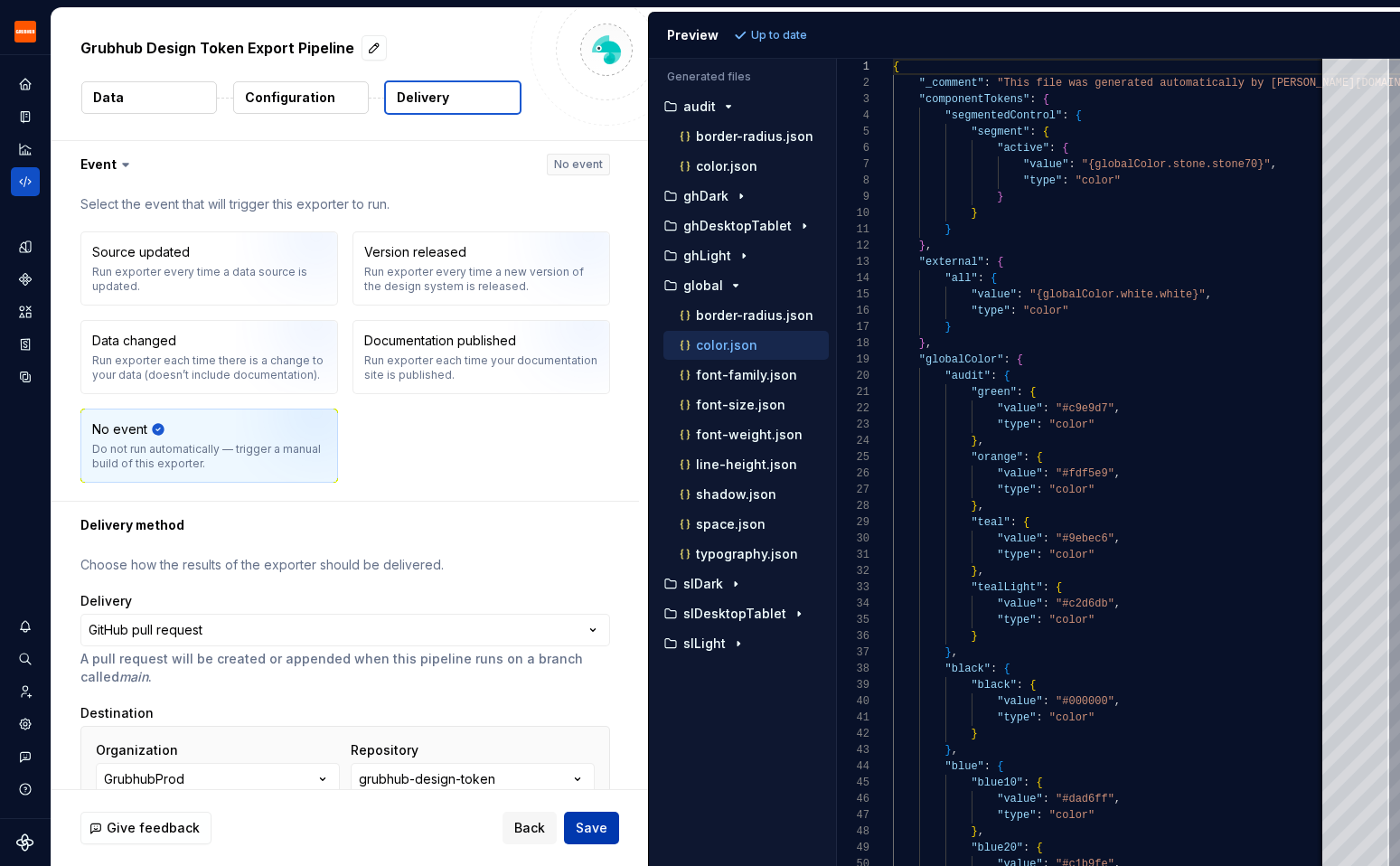
click at [612, 819] on button "Save" at bounding box center [591, 828] width 55 height 33
type textarea "*"
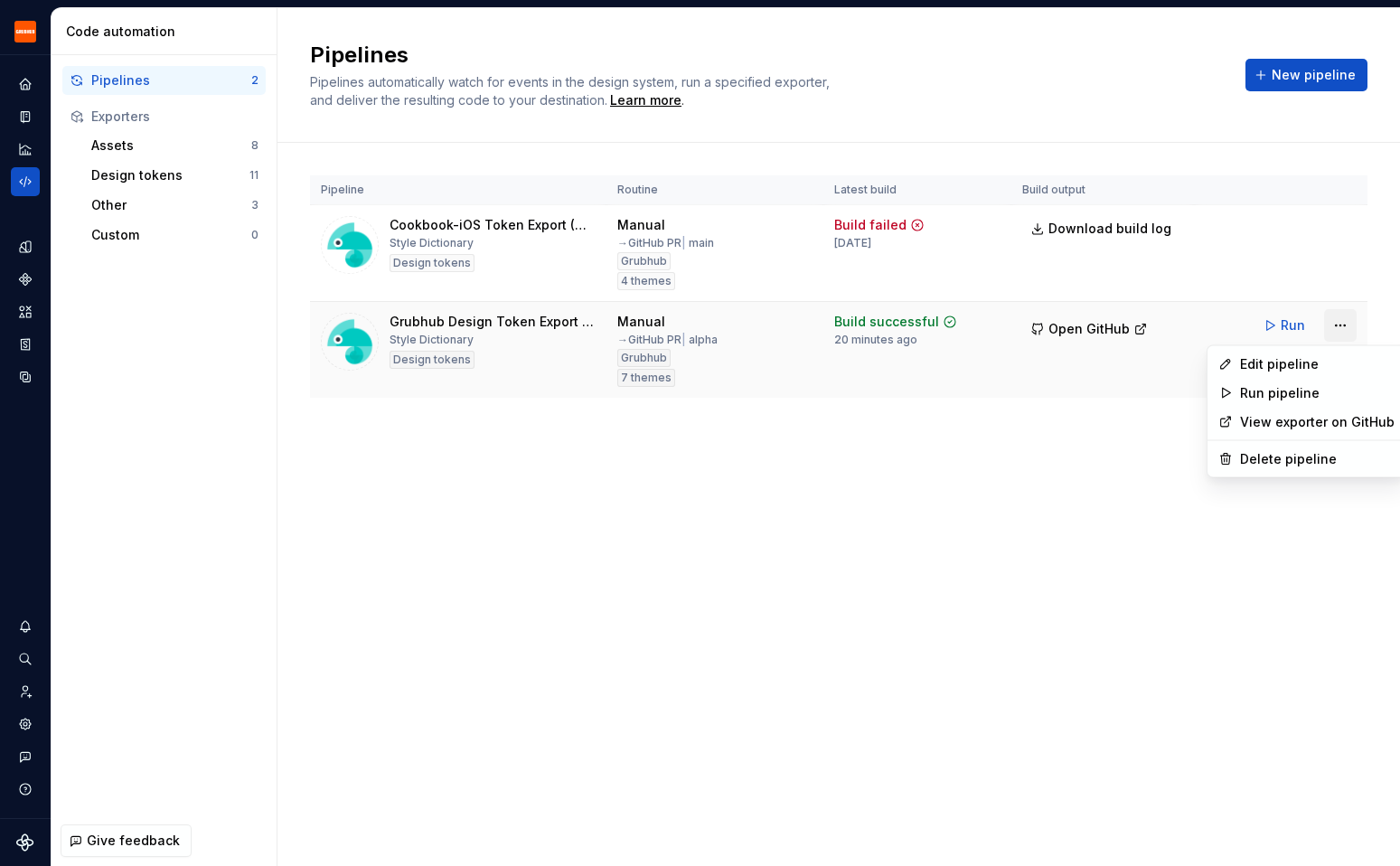
click at [1338, 320] on html "Grubhub Design System Y Dataset Grubhub Code automation Pipelines 2 Exporters A…" at bounding box center [700, 433] width 1400 height 866
click at [1298, 368] on div "Edit pipeline" at bounding box center [1317, 364] width 154 height 18
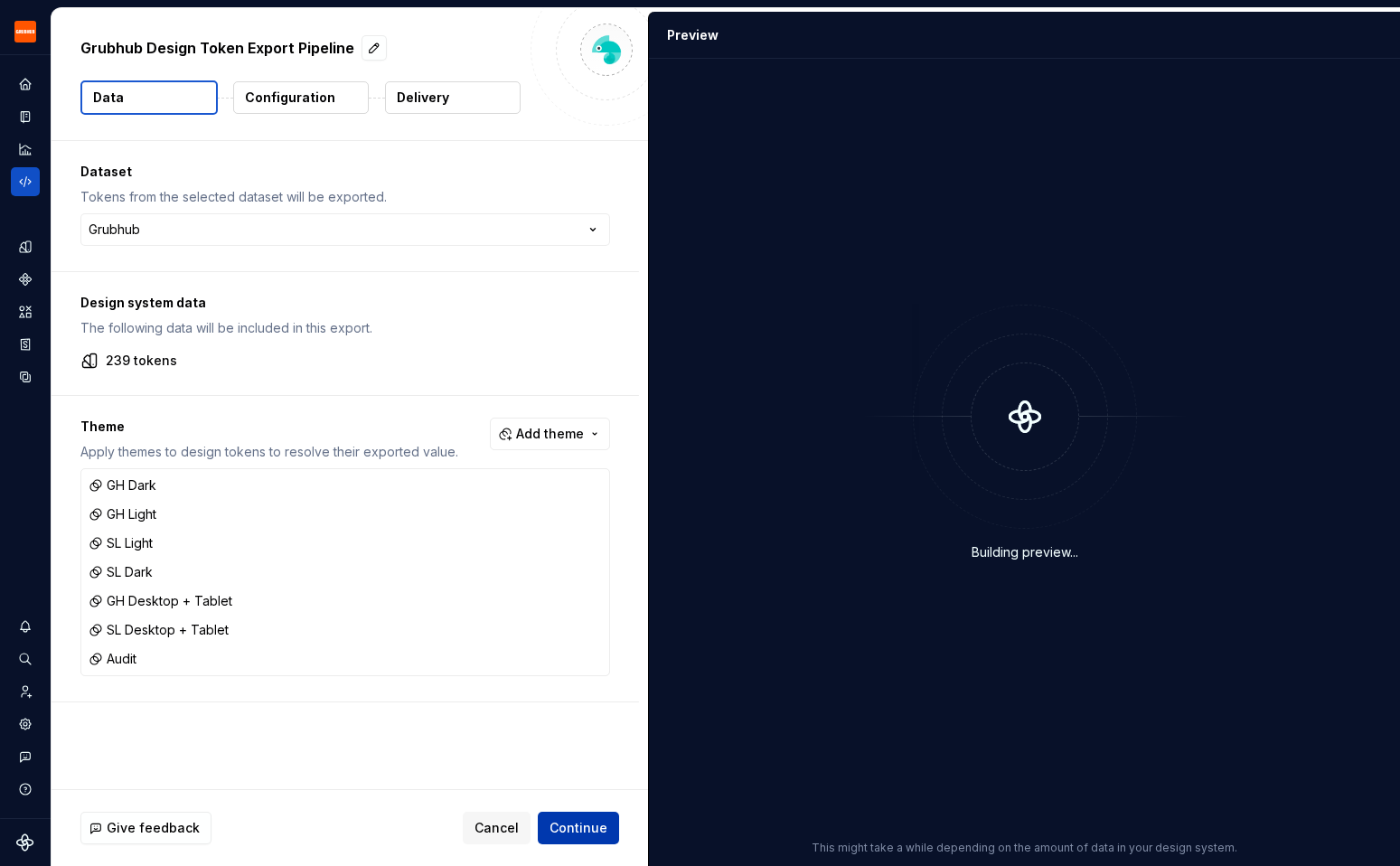
click at [572, 835] on span "Continue" at bounding box center [578, 828] width 58 height 18
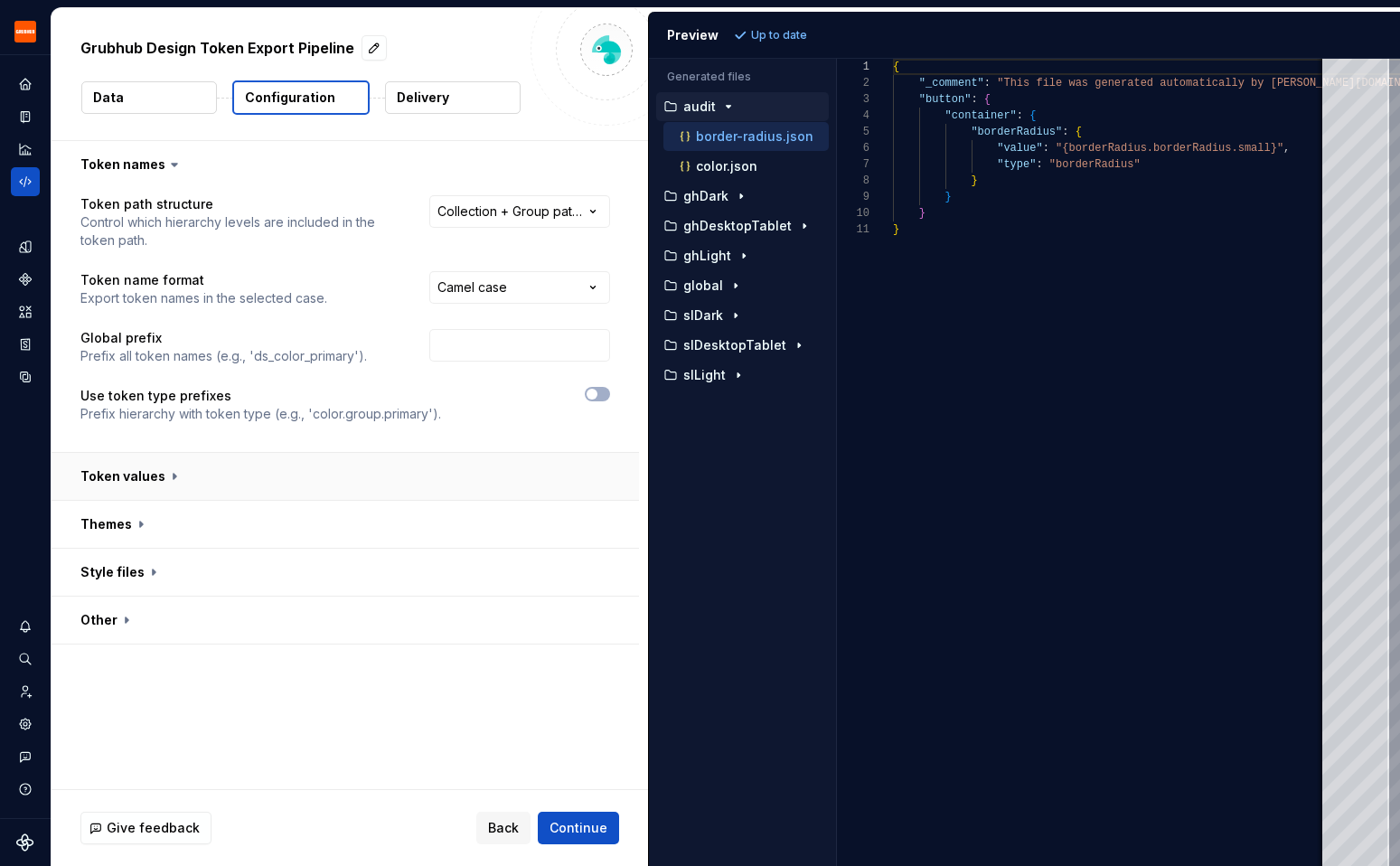
click at [479, 471] on button "button" at bounding box center [345, 476] width 588 height 47
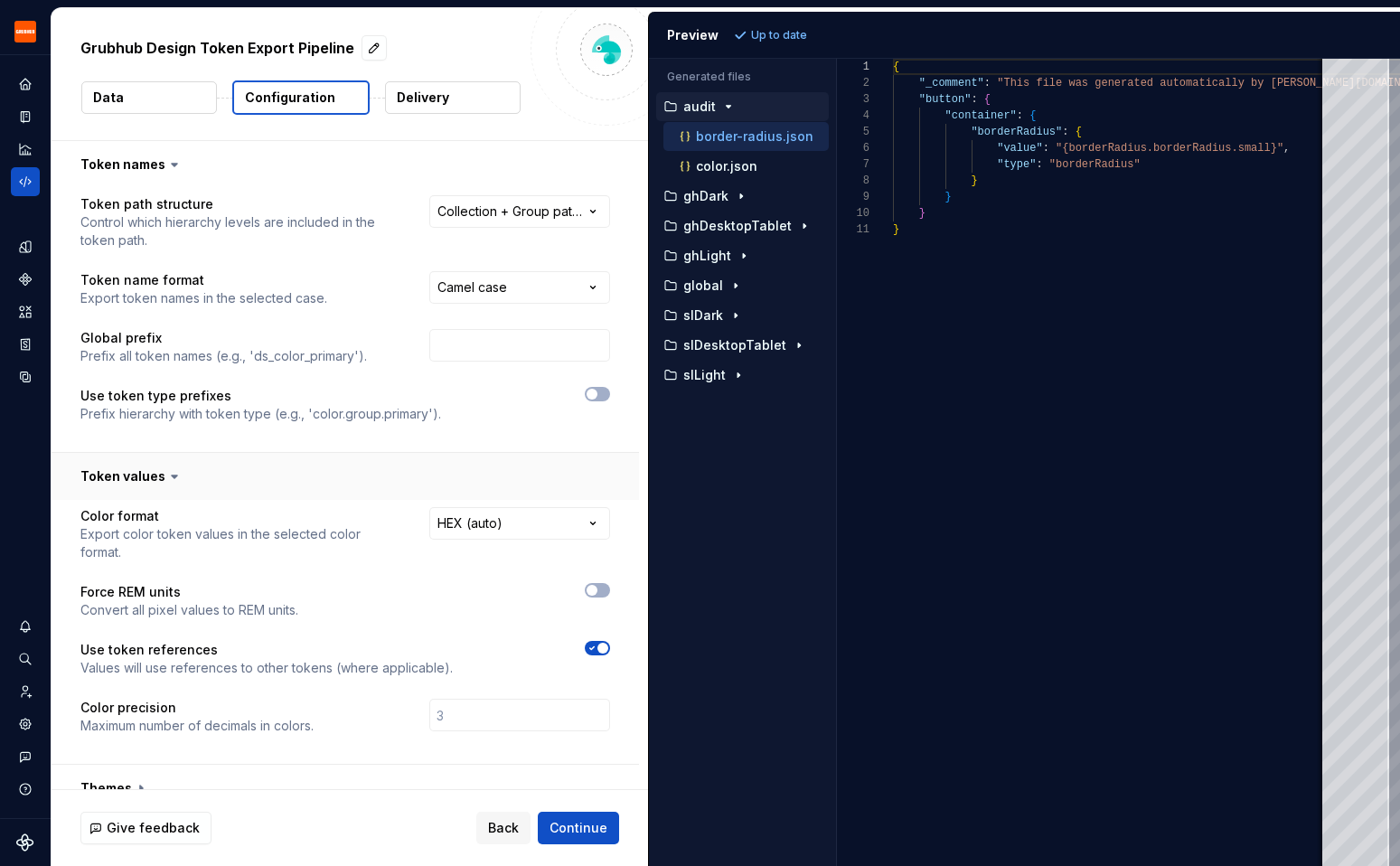
click at [470, 470] on button "button" at bounding box center [345, 476] width 588 height 47
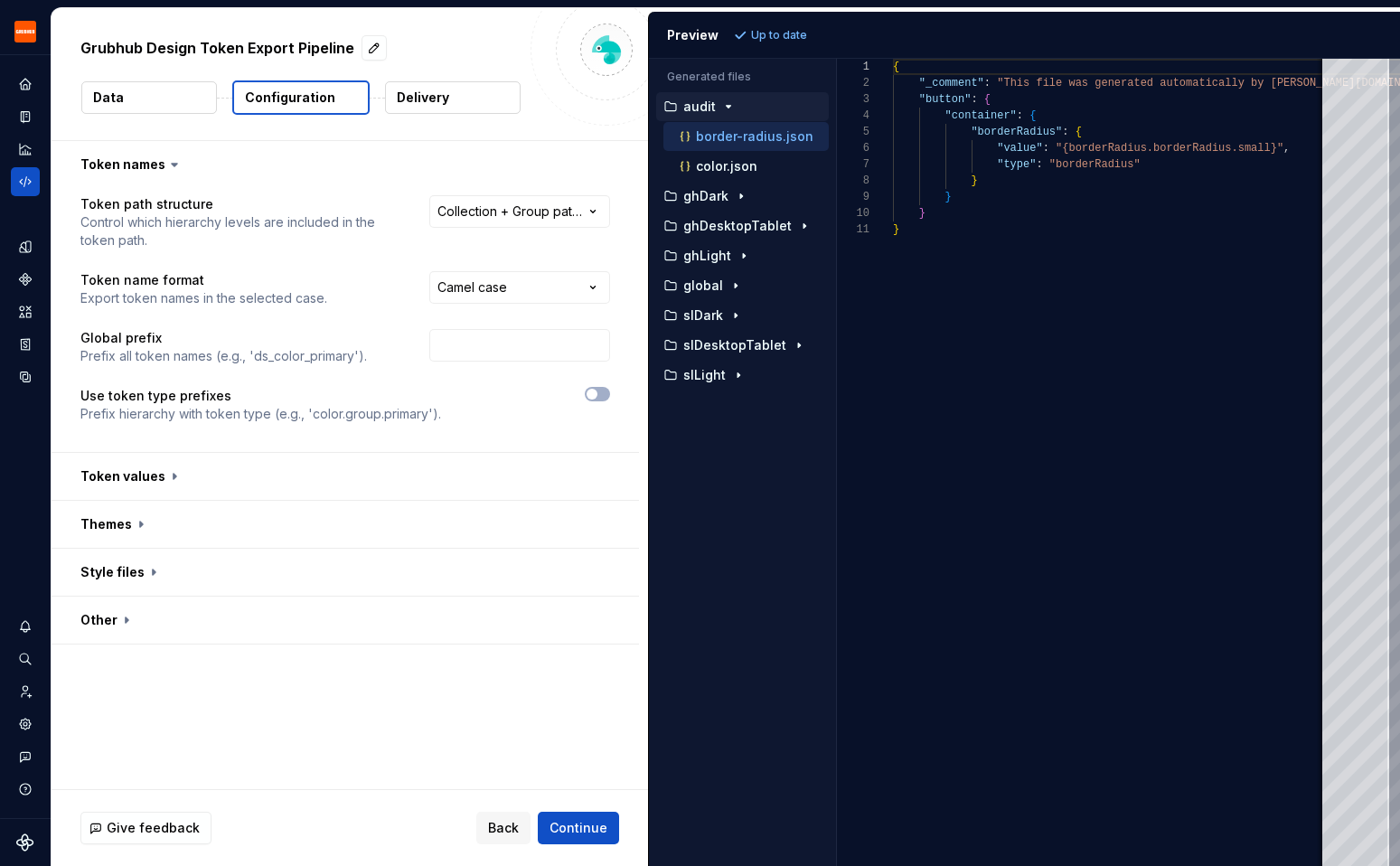
click at [459, 106] on button "Delivery" at bounding box center [453, 98] width 135 height 33
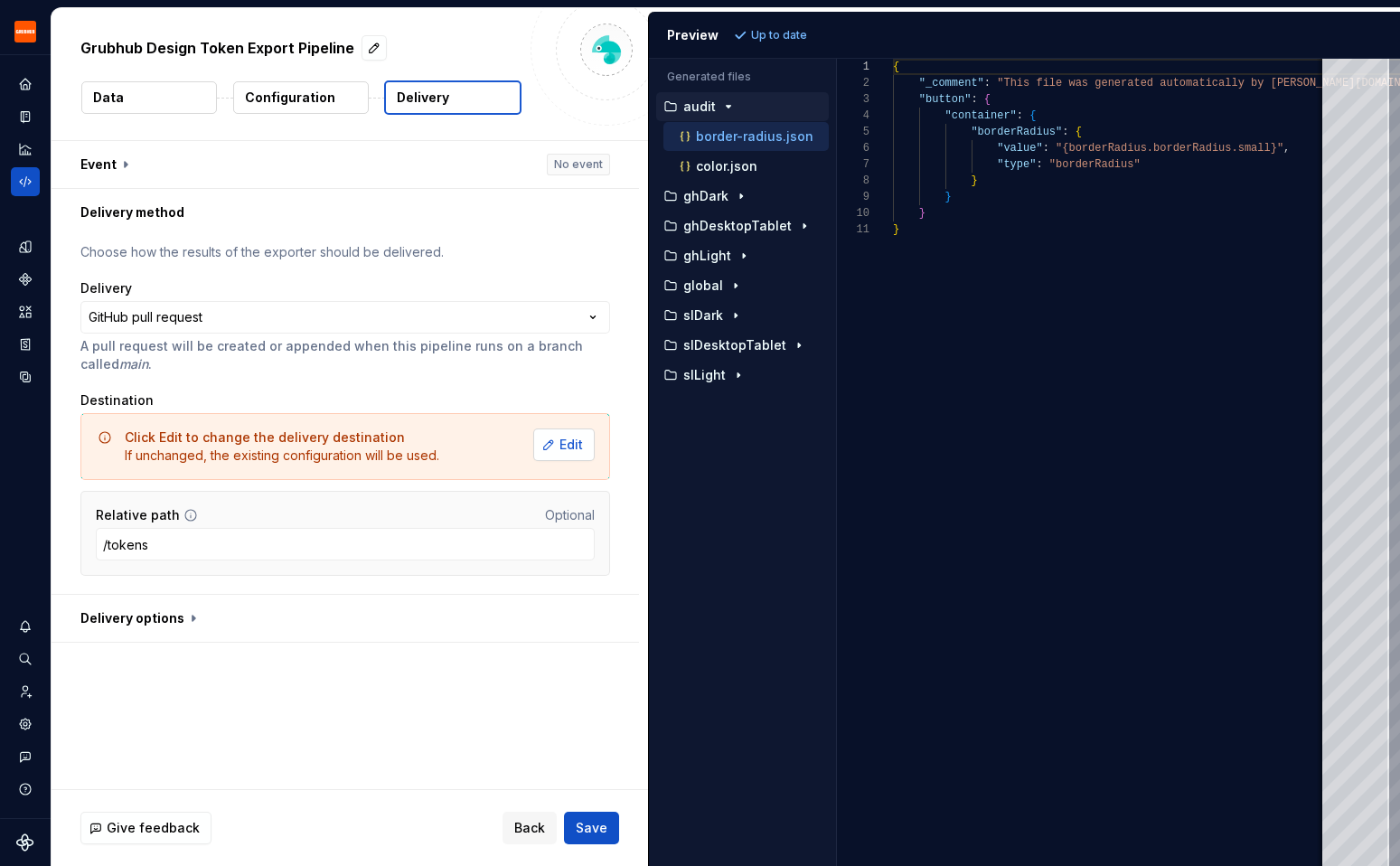
click at [579, 449] on span "Edit" at bounding box center [571, 445] width 24 height 18
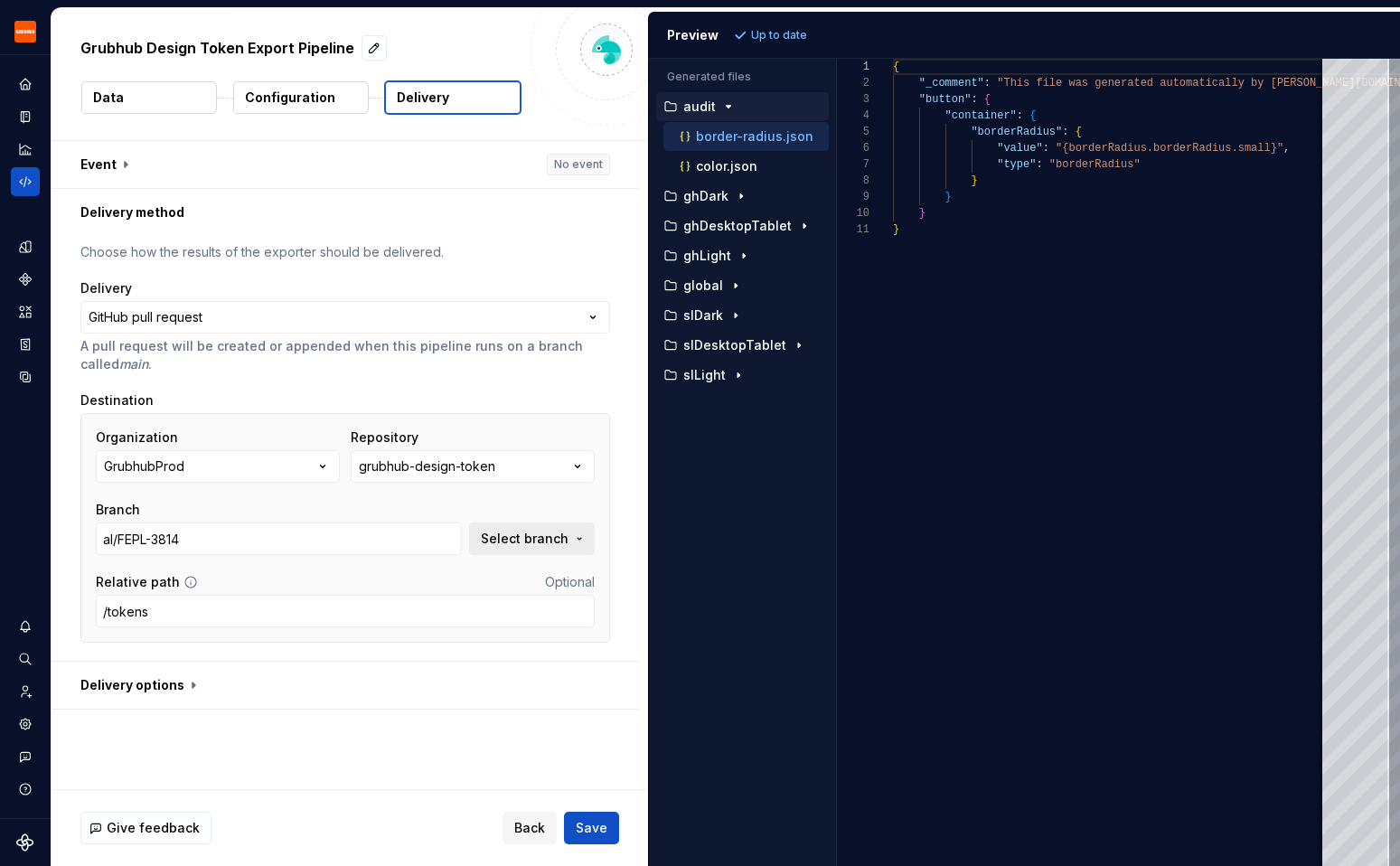
click at [553, 538] on span "Select branch" at bounding box center [524, 539] width 88 height 18
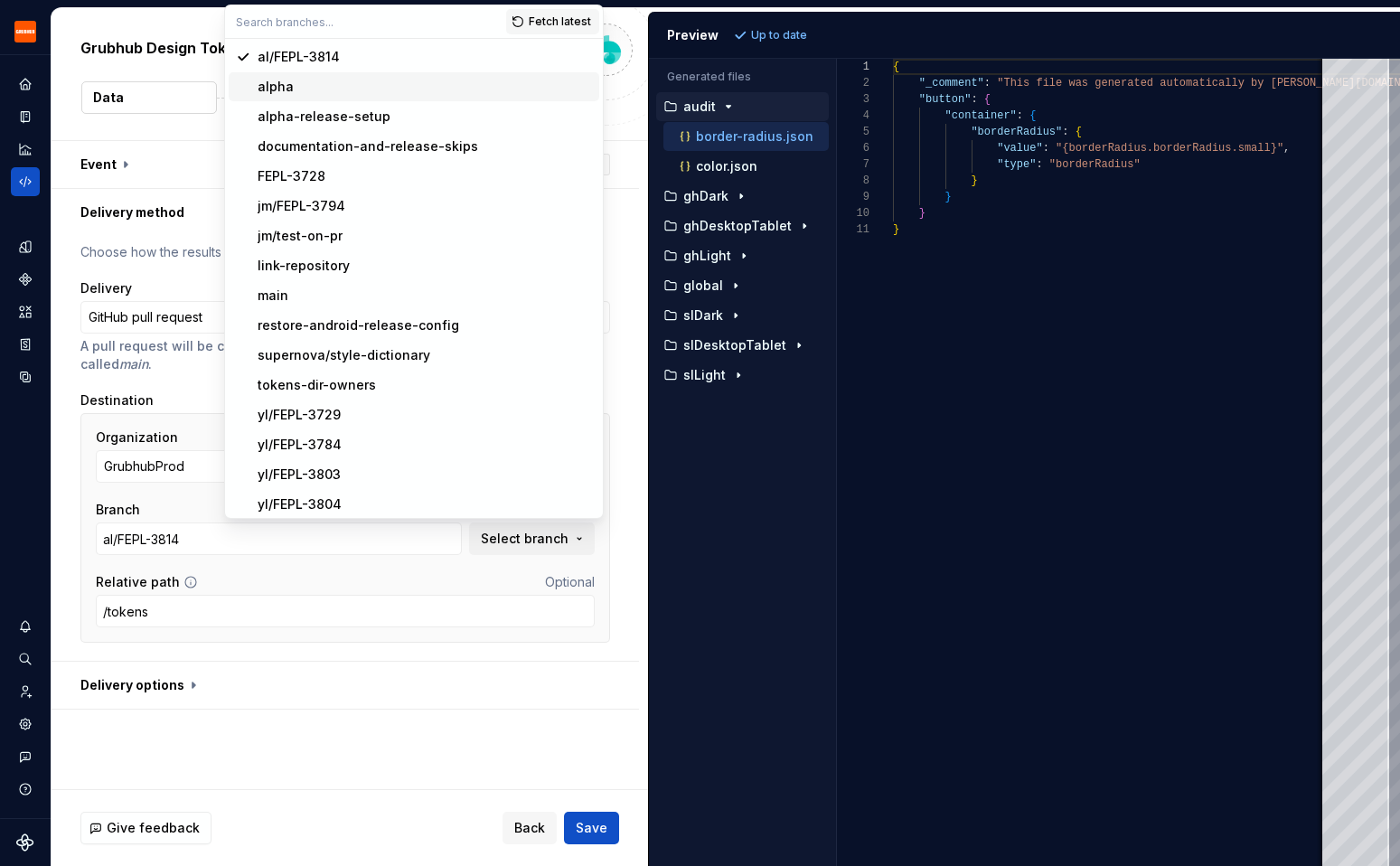
click at [398, 95] on div "alpha" at bounding box center [425, 87] width 334 height 18
type input "alpha"
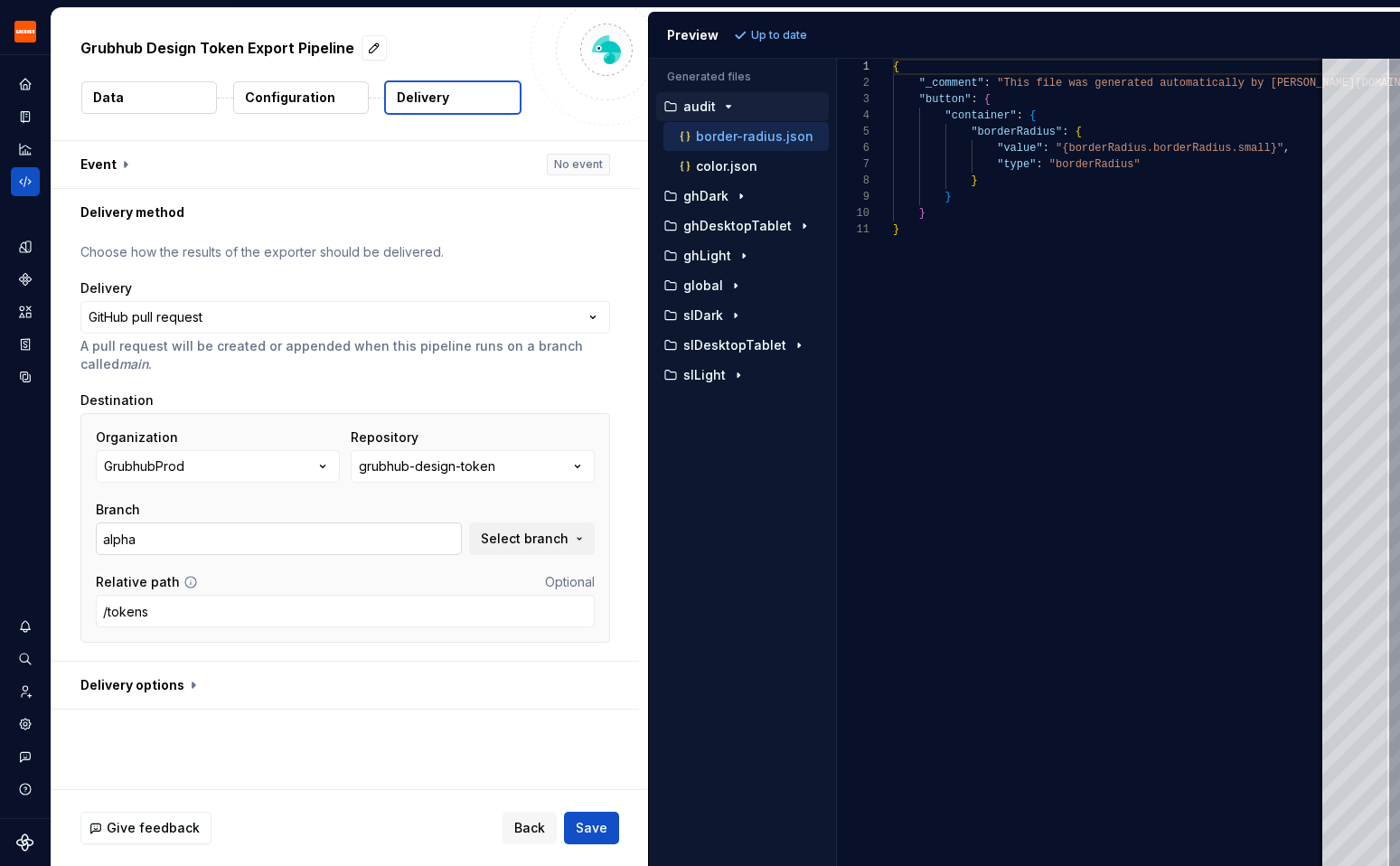
click at [328, 541] on input "alpha" at bounding box center [279, 539] width 366 height 33
click at [588, 812] on button "Save" at bounding box center [591, 828] width 55 height 33
